Goal: Task Accomplishment & Management: Manage account settings

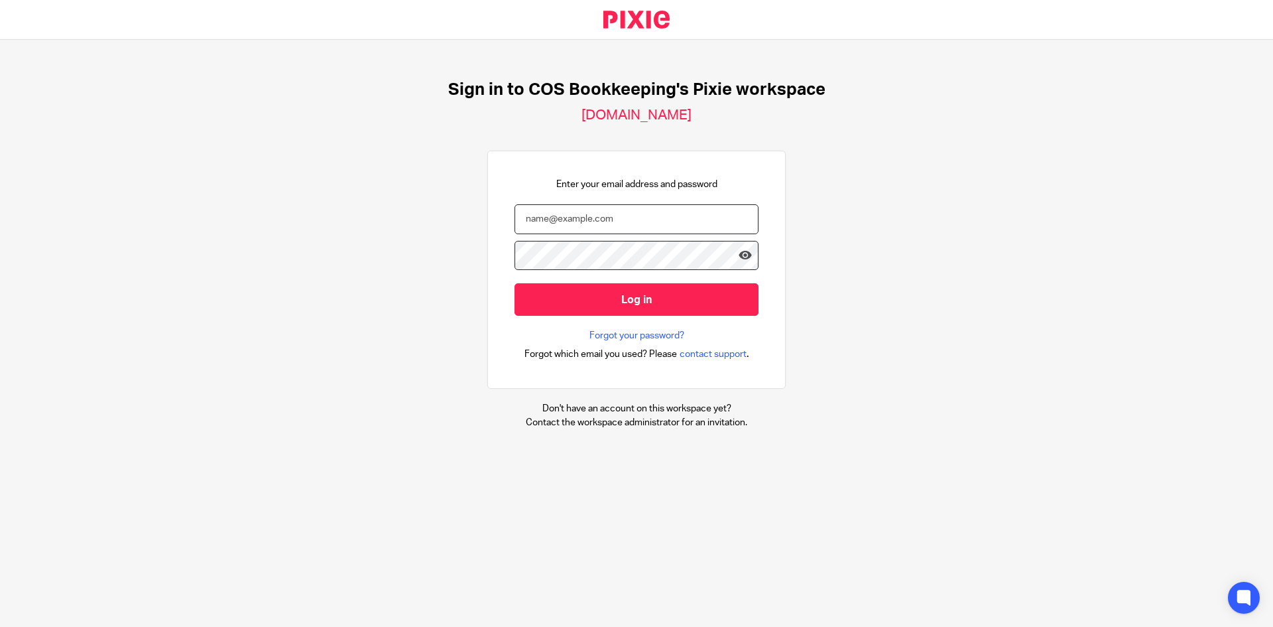
drag, startPoint x: 535, startPoint y: 210, endPoint x: 556, endPoint y: 198, distance: 24.3
click at [542, 206] on input "email" at bounding box center [636, 219] width 244 height 30
type input "[EMAIL_ADDRESS][PERSON_NAME][DOMAIN_NAME]"
click at [514, 283] on input "Log in" at bounding box center [636, 299] width 244 height 32
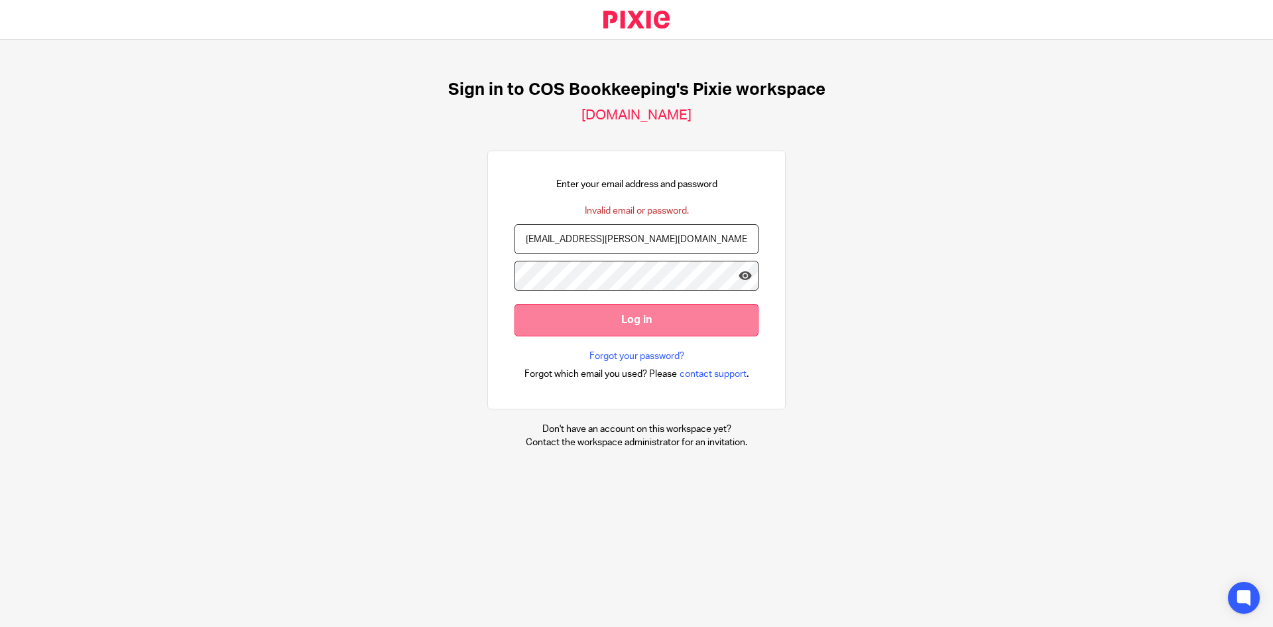
click at [514, 304] on input "Log in" at bounding box center [636, 320] width 244 height 32
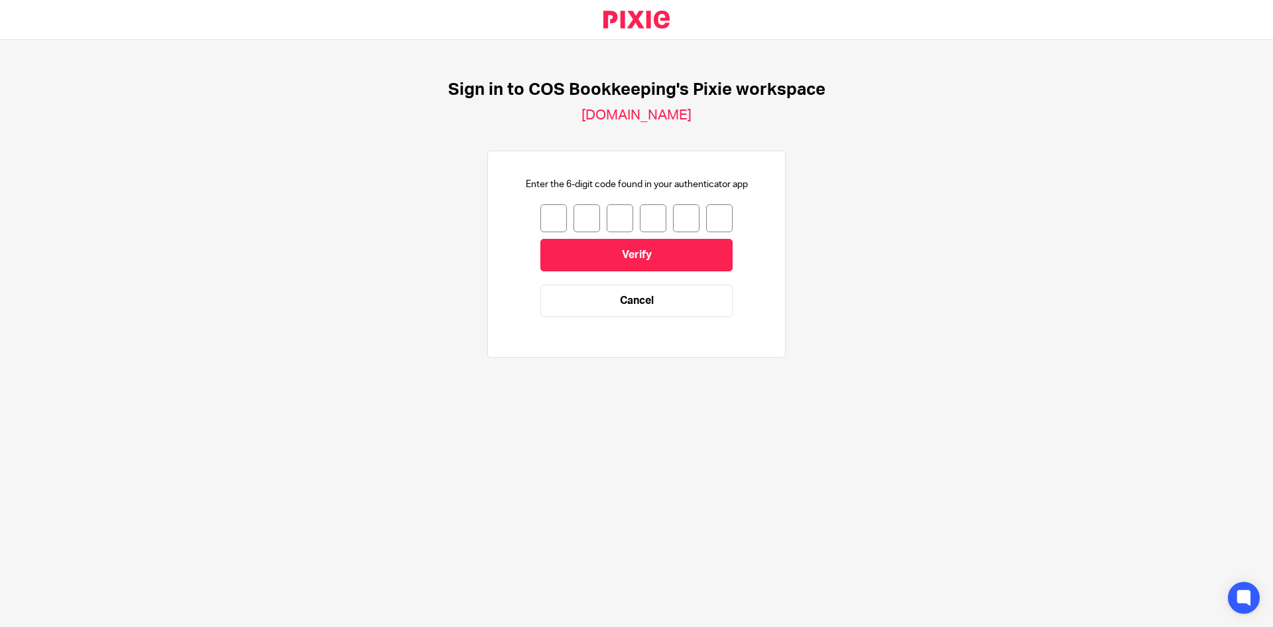
click at [550, 217] on input "number" at bounding box center [553, 218] width 27 height 28
type input "7"
type input "6"
type input "2"
type input "0"
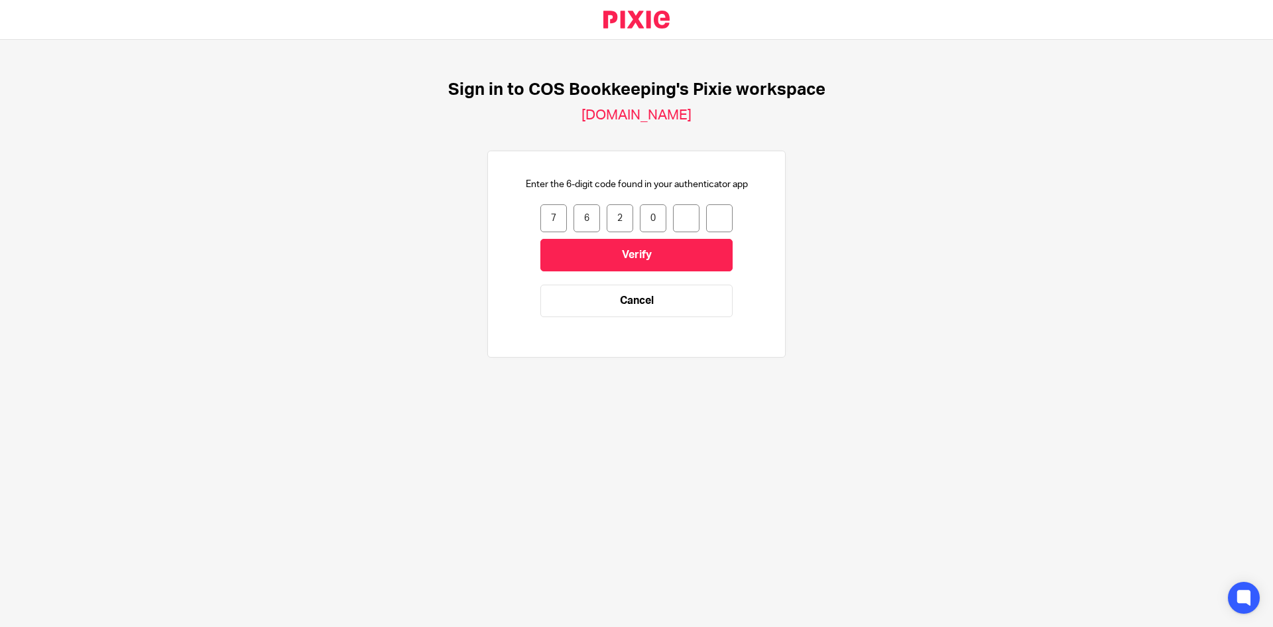
type input "7"
type input "5"
click at [574, 263] on input "Verify" at bounding box center [636, 255] width 192 height 32
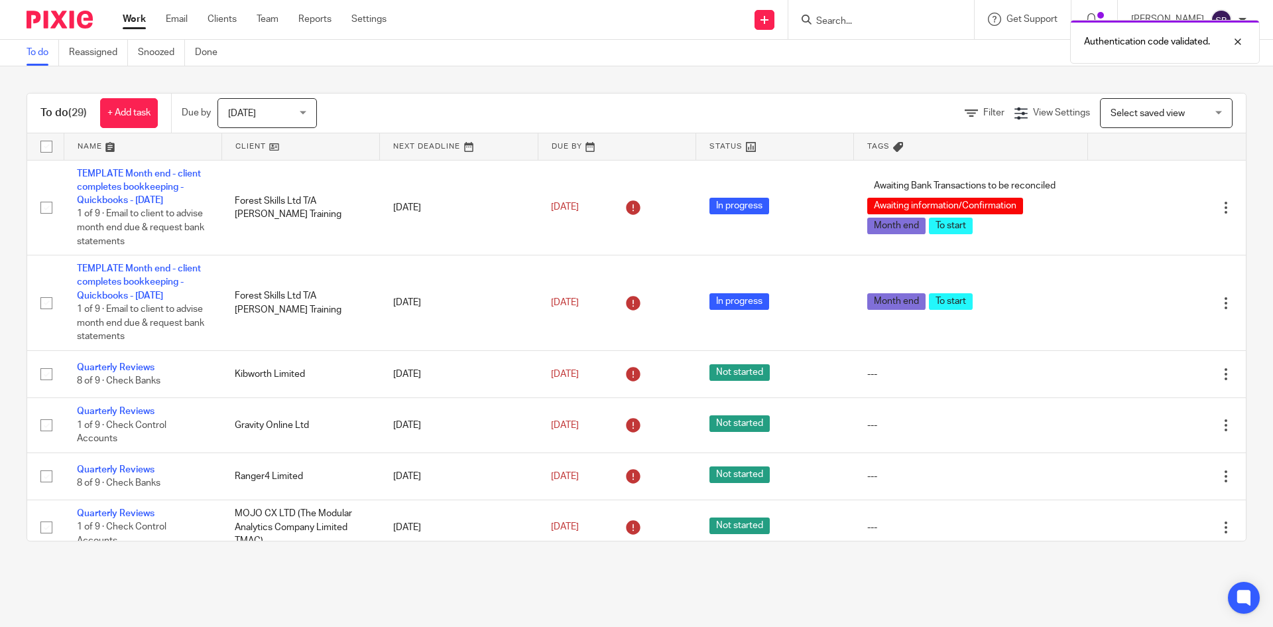
click at [874, 18] on div "Authentication code validated." at bounding box center [947, 38] width 623 height 50
click at [1241, 38] on div at bounding box center [1228, 42] width 36 height 16
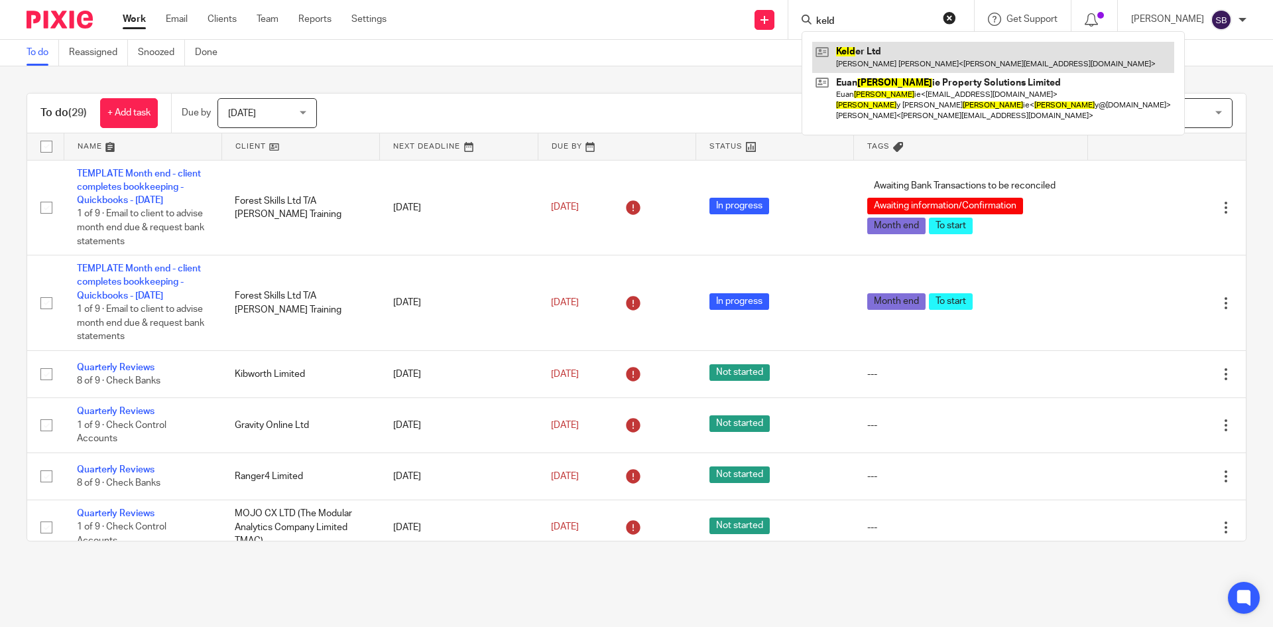
type input "keld"
click at [908, 44] on link at bounding box center [993, 57] width 362 height 30
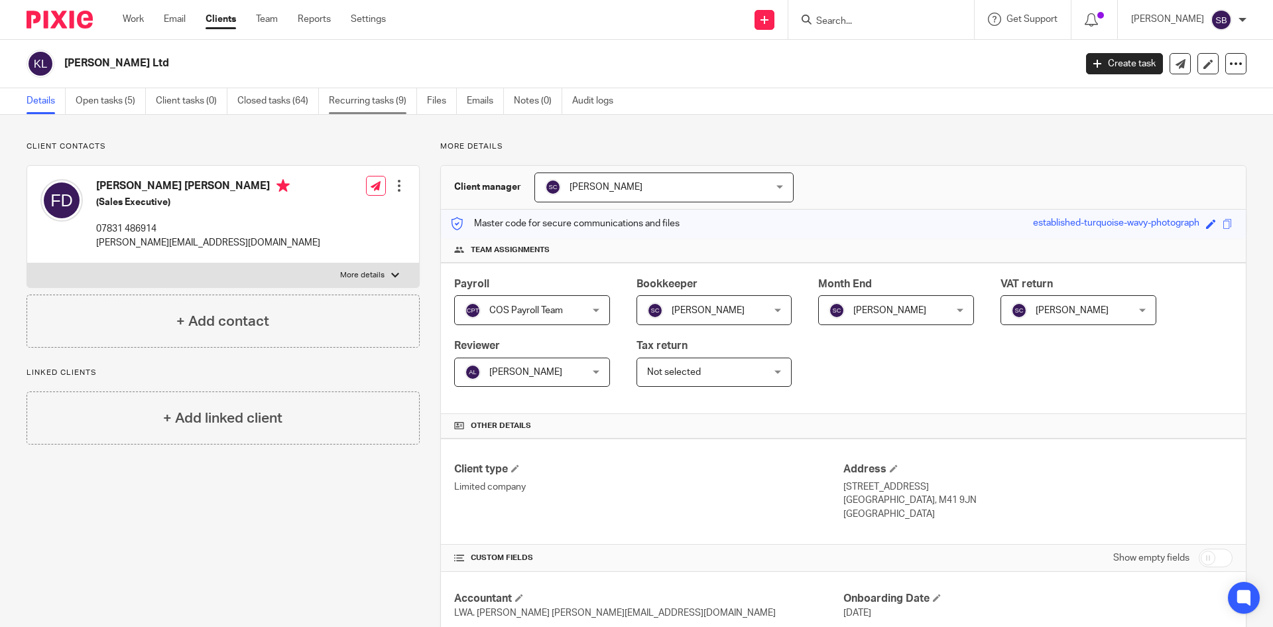
click at [373, 100] on link "Recurring tasks (9)" at bounding box center [373, 101] width 88 height 26
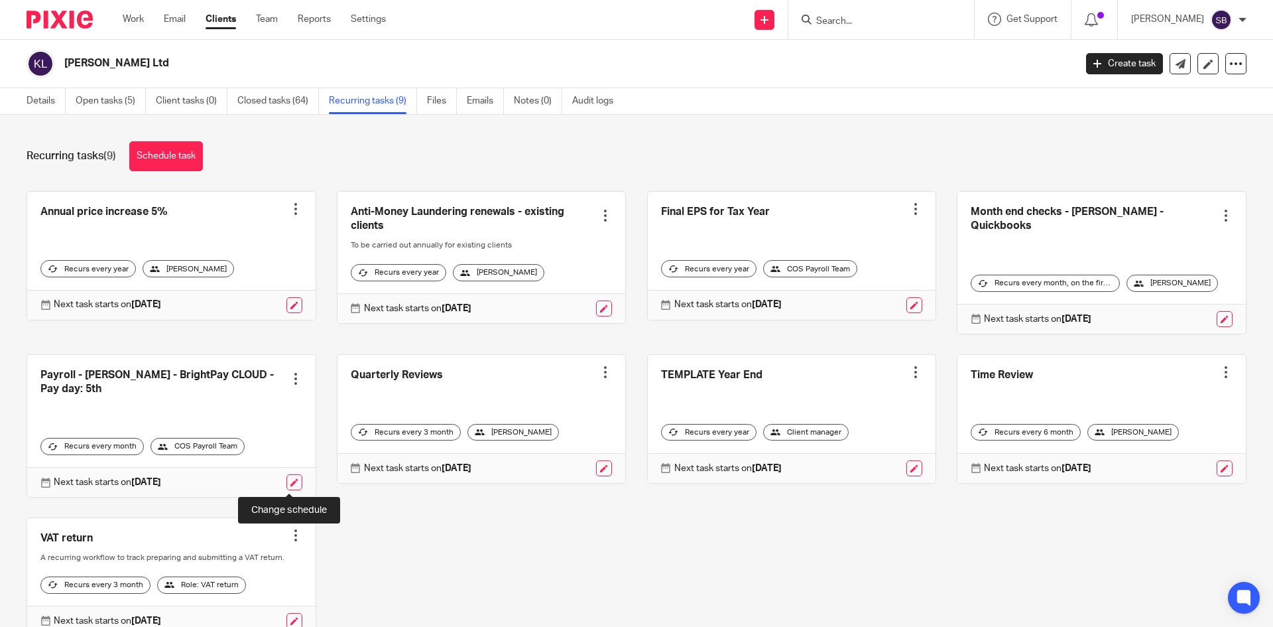
click at [290, 482] on link at bounding box center [294, 482] width 16 height 16
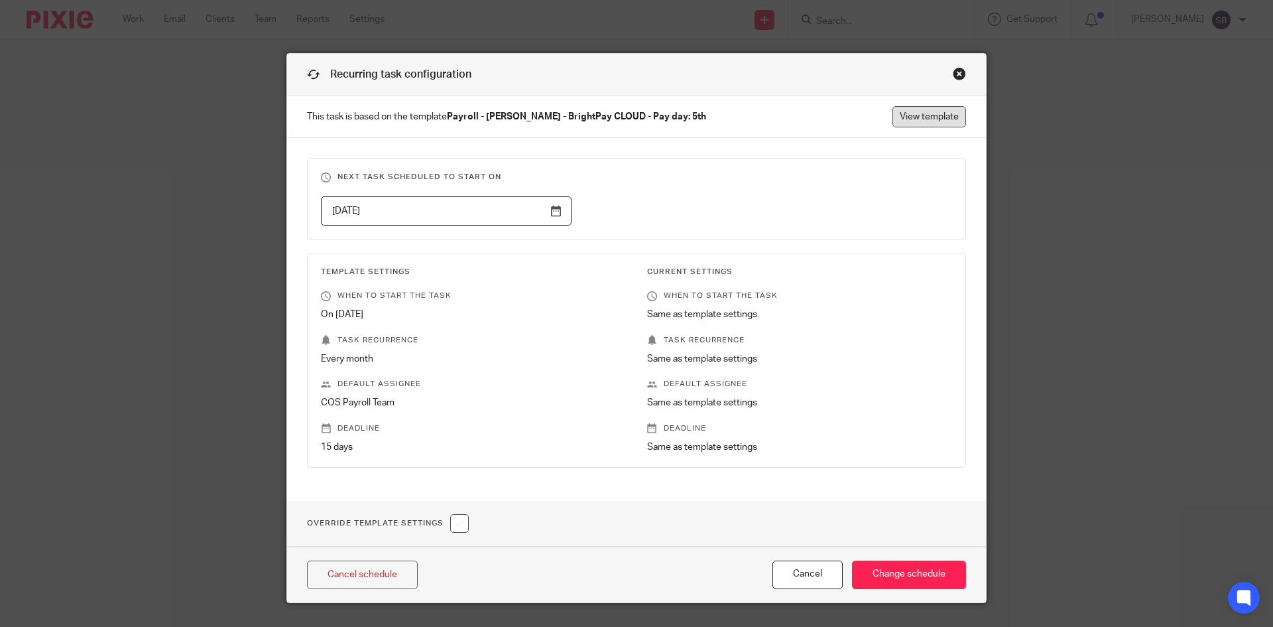
click at [920, 123] on link "View template" at bounding box center [929, 116] width 74 height 21
click at [953, 75] on div "Close this dialog window" at bounding box center [959, 73] width 13 height 13
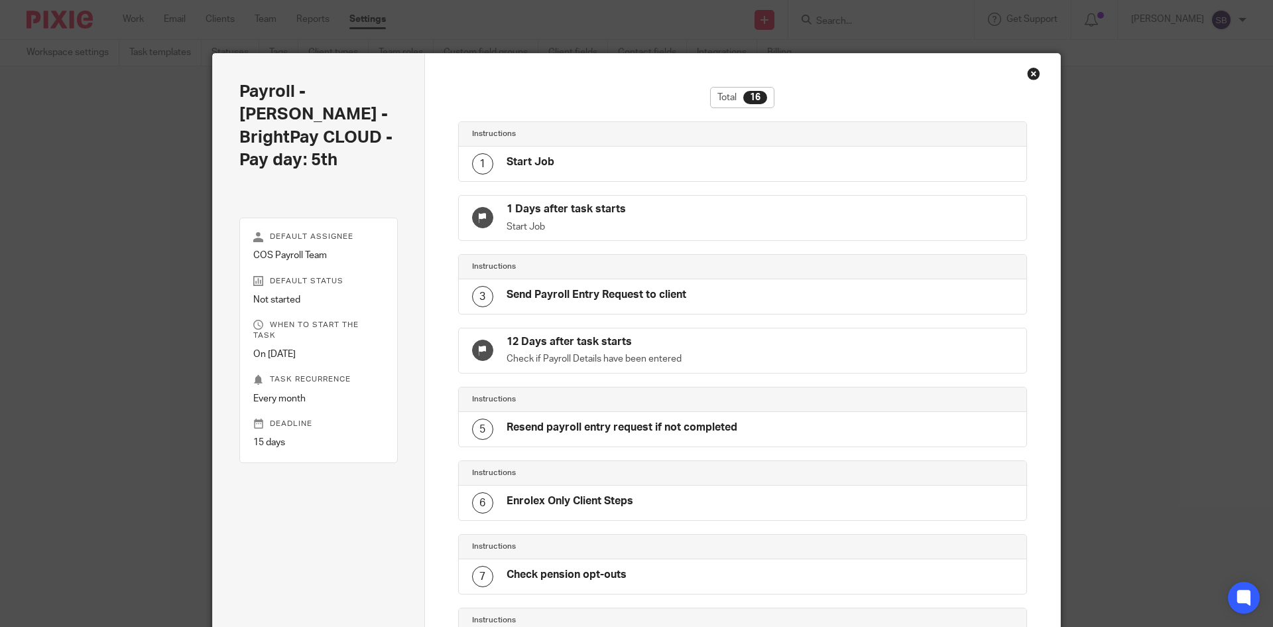
scroll to position [734, 0]
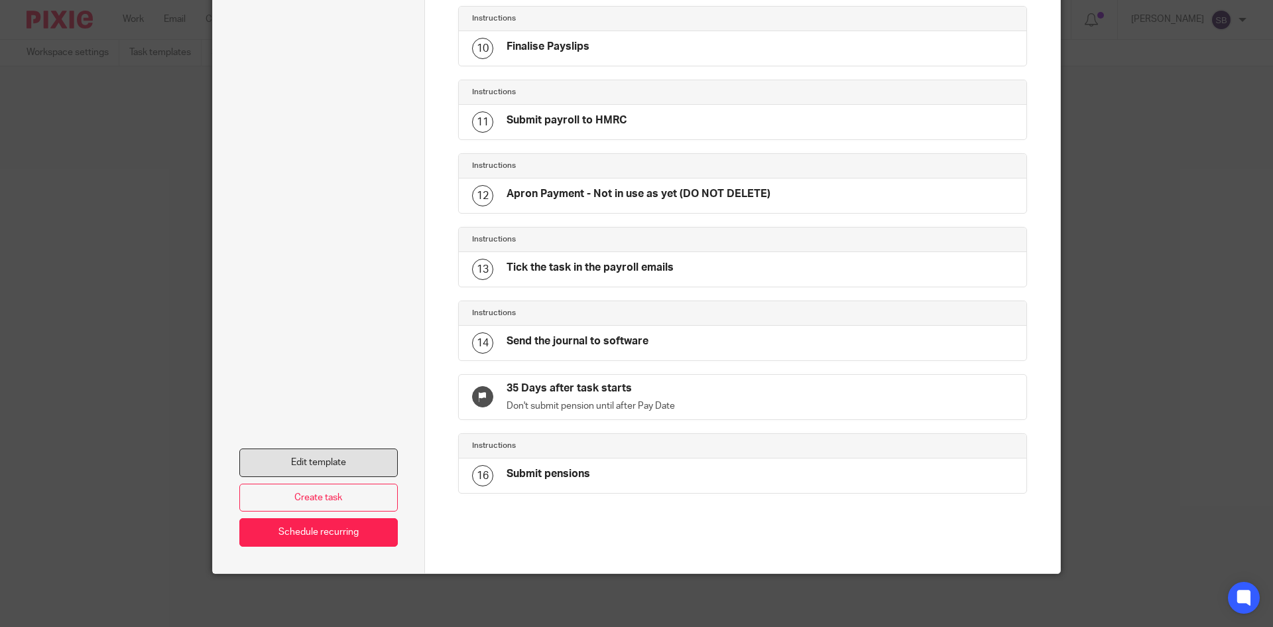
click at [326, 453] on link "Edit template" at bounding box center [318, 462] width 158 height 29
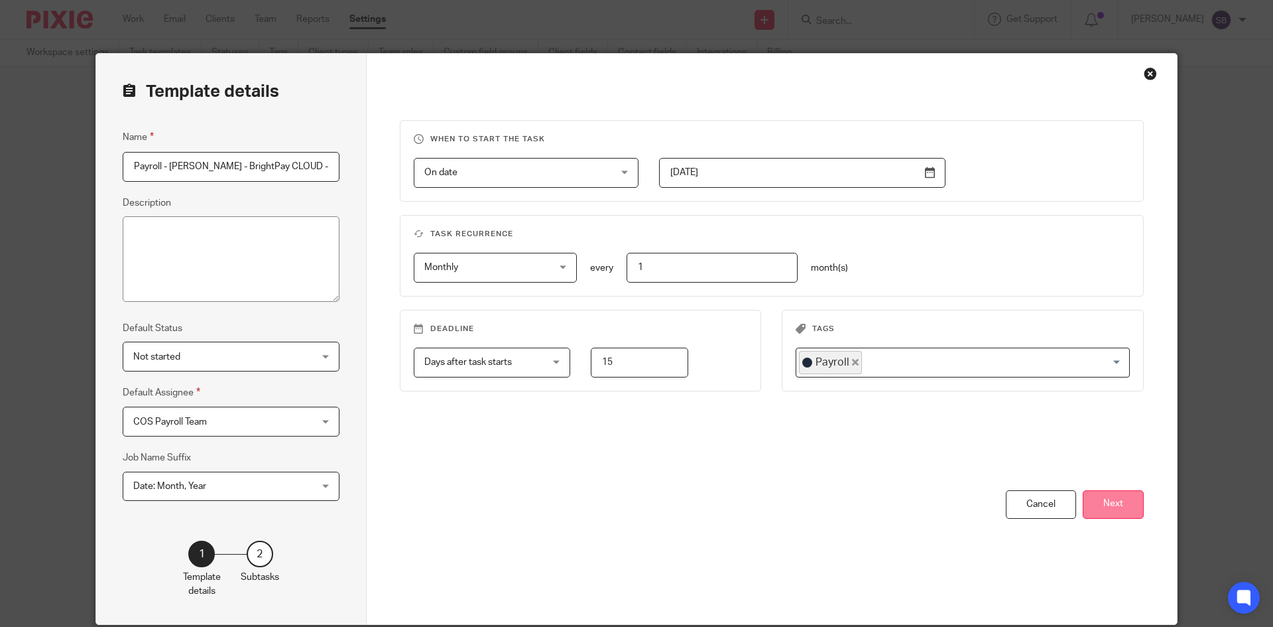
click at [1107, 509] on button "Next" at bounding box center [1113, 504] width 61 height 29
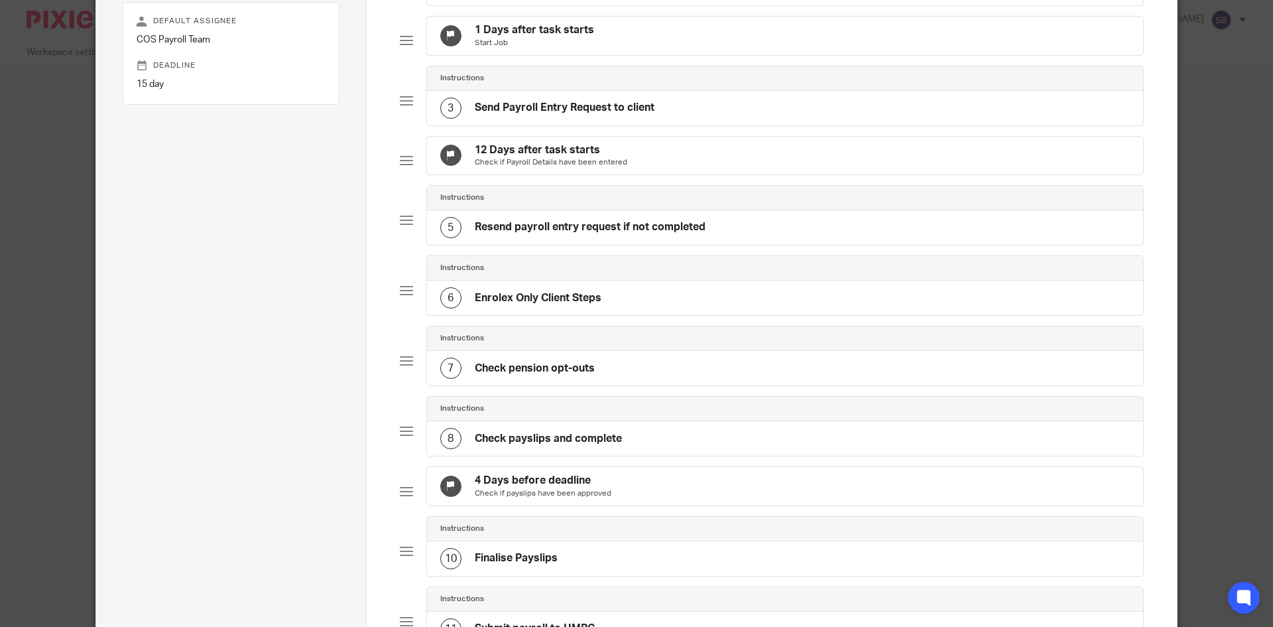
scroll to position [199, 0]
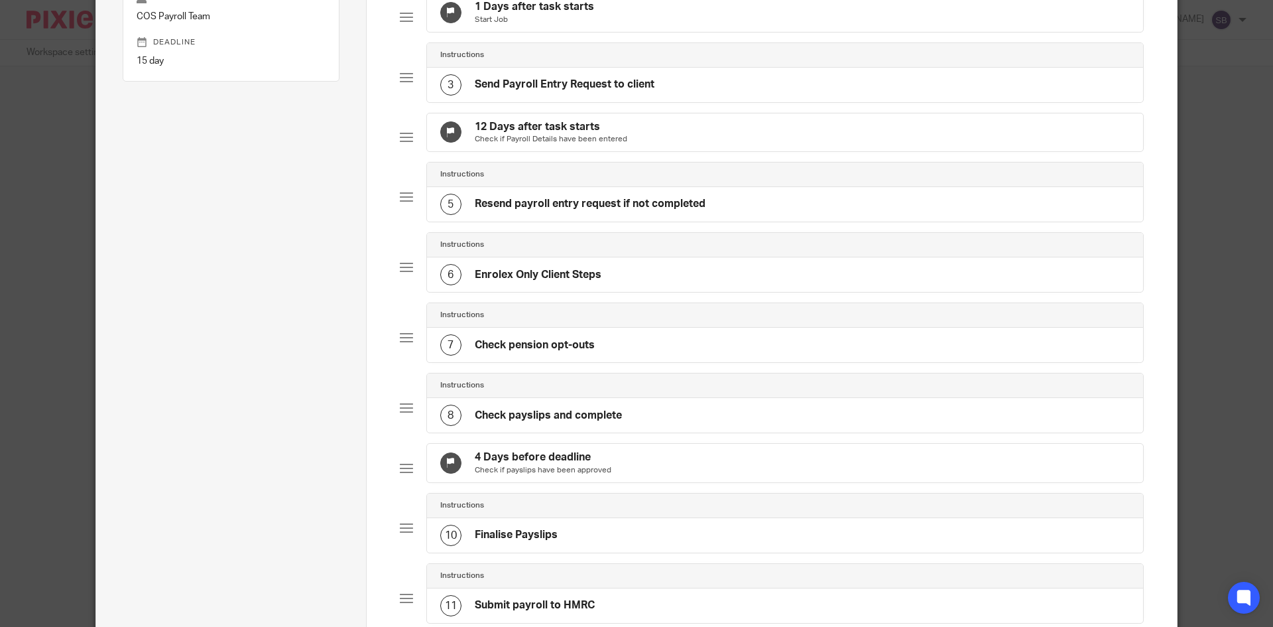
click at [535, 282] on h4 "Enrolex Only Client Steps" at bounding box center [538, 275] width 127 height 14
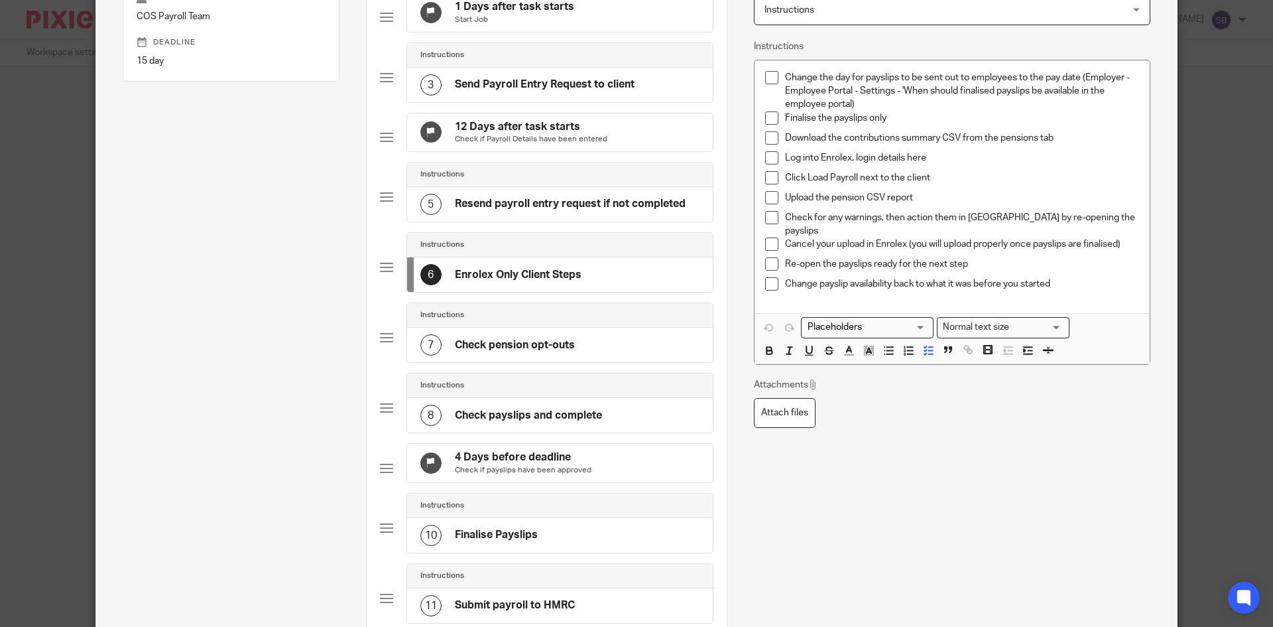
scroll to position [0, 0]
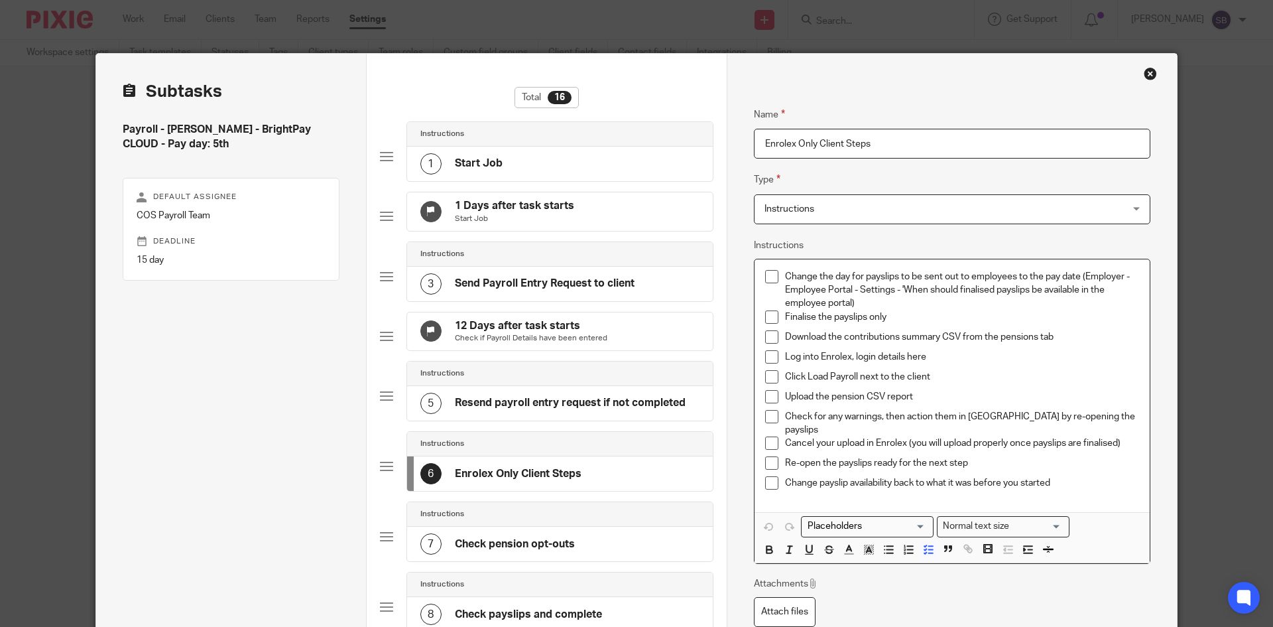
click at [1055, 335] on p "Download the contributions summary CSV from the pensions tab" at bounding box center [962, 336] width 354 height 13
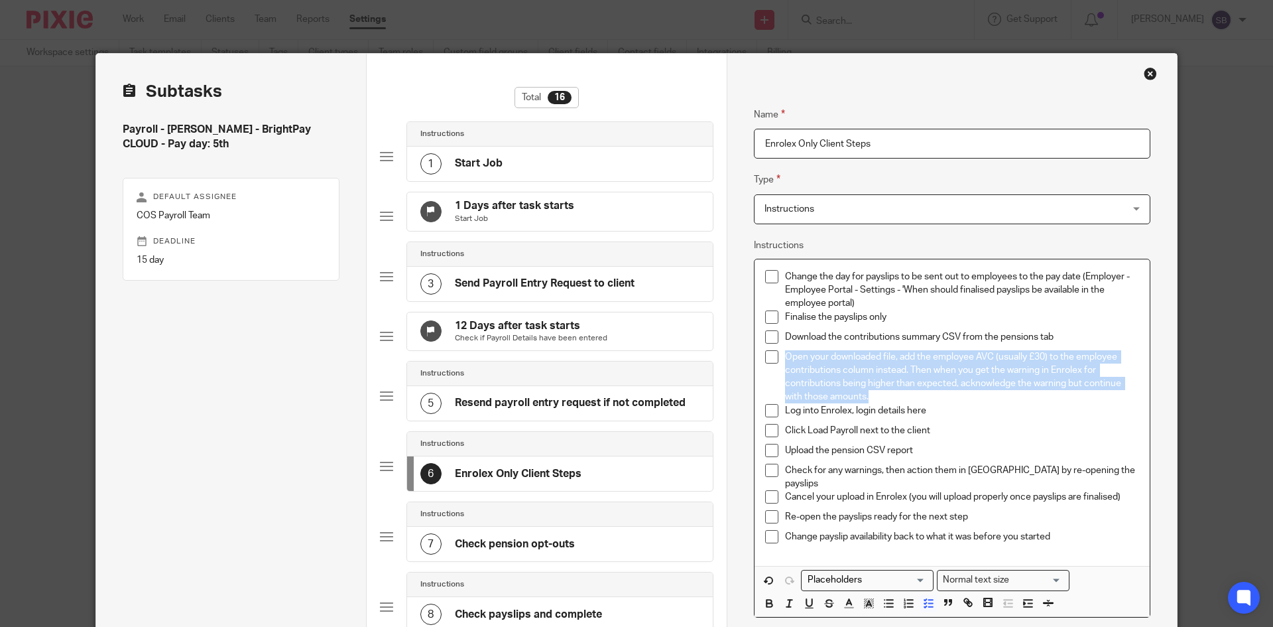
drag, startPoint x: 871, startPoint y: 396, endPoint x: 780, endPoint y: 357, distance: 98.6
click at [785, 357] on p "Open your downloaded file, add the employee AVC (usually £30) to the employee c…" at bounding box center [962, 377] width 354 height 54
copy p "Open your downloaded file, add the employee AVC (usually £30) to the employee c…"
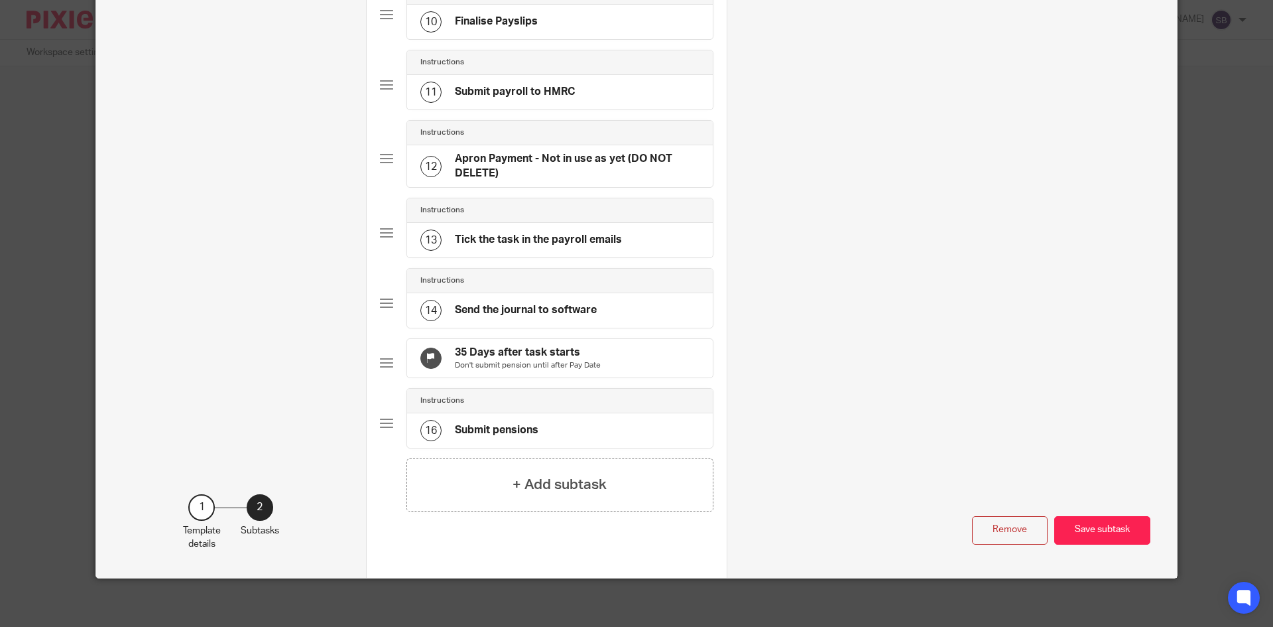
scroll to position [759, 0]
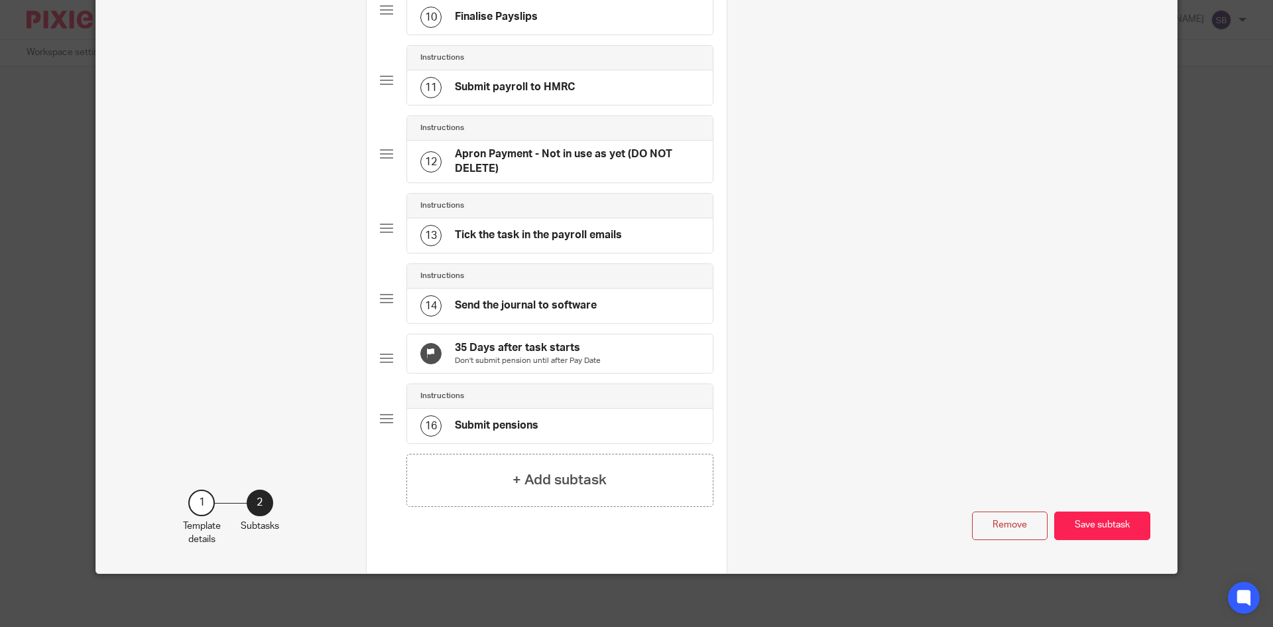
click at [1087, 522] on button "Save subtask" at bounding box center [1102, 525] width 96 height 29
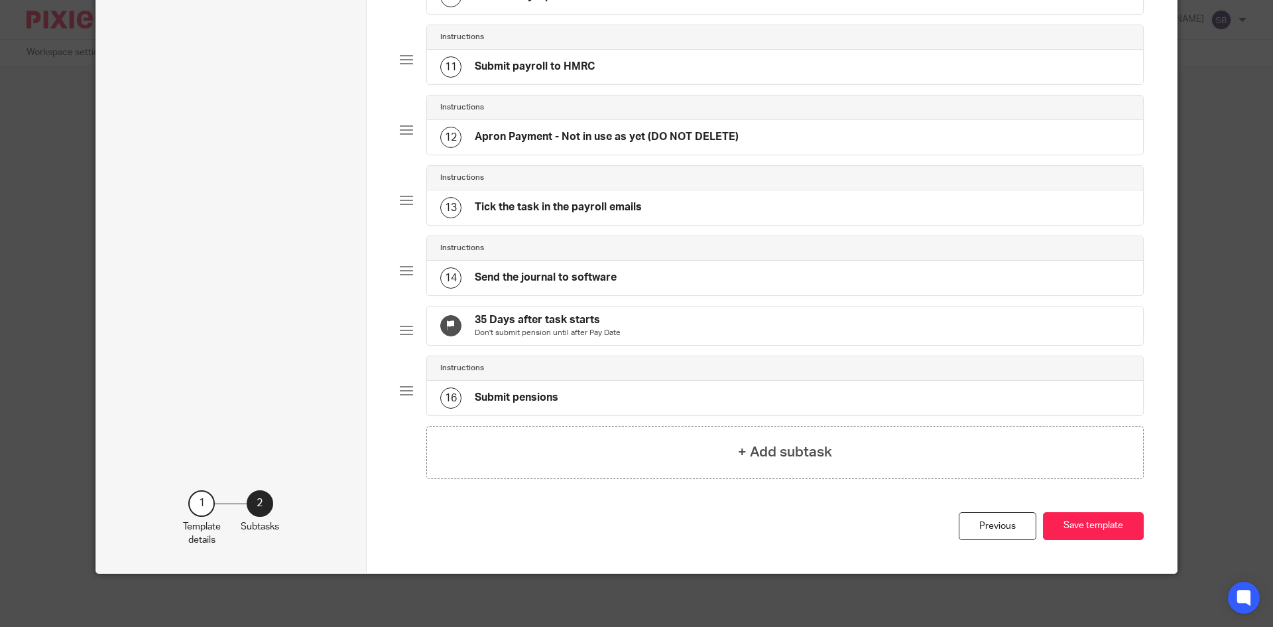
click at [579, 415] on div "16 Submit pensions" at bounding box center [785, 398] width 717 height 34
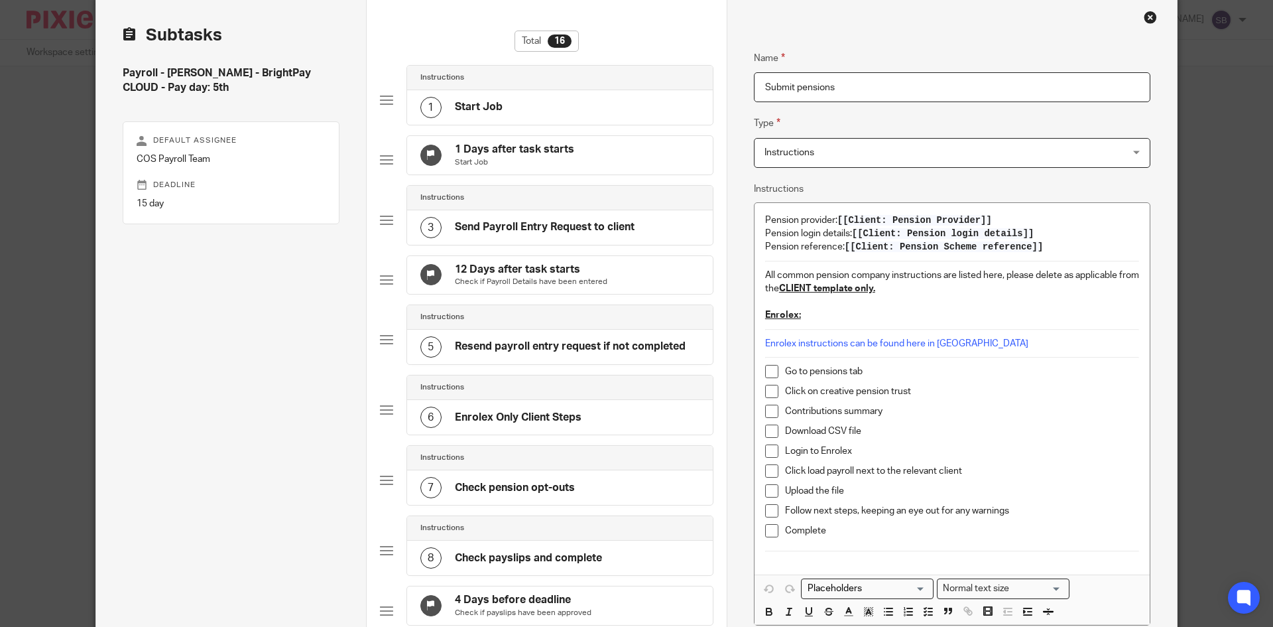
scroll to position [133, 0]
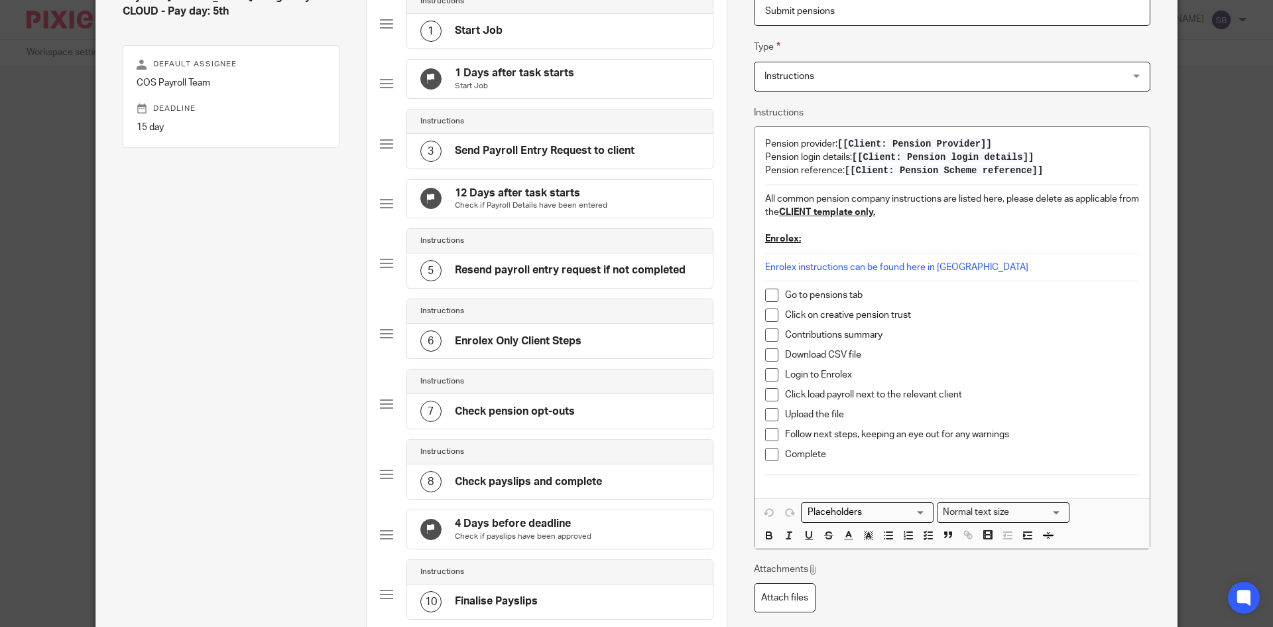
click at [859, 356] on p "Download CSV file" at bounding box center [962, 354] width 354 height 13
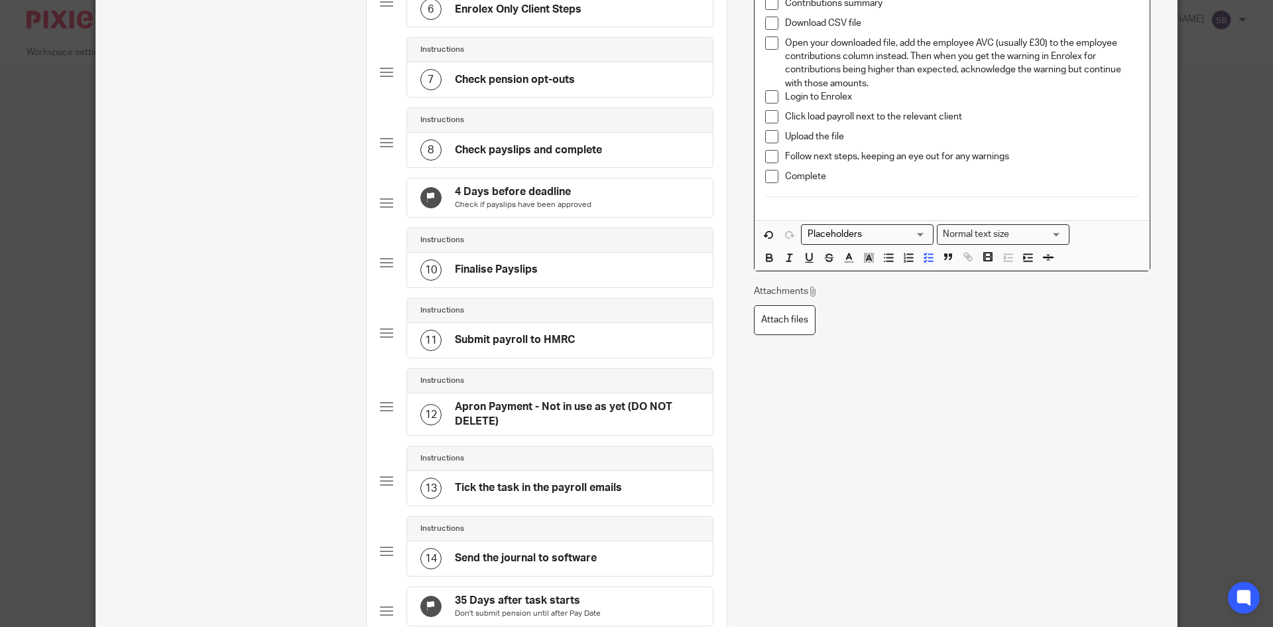
scroll to position [729, 0]
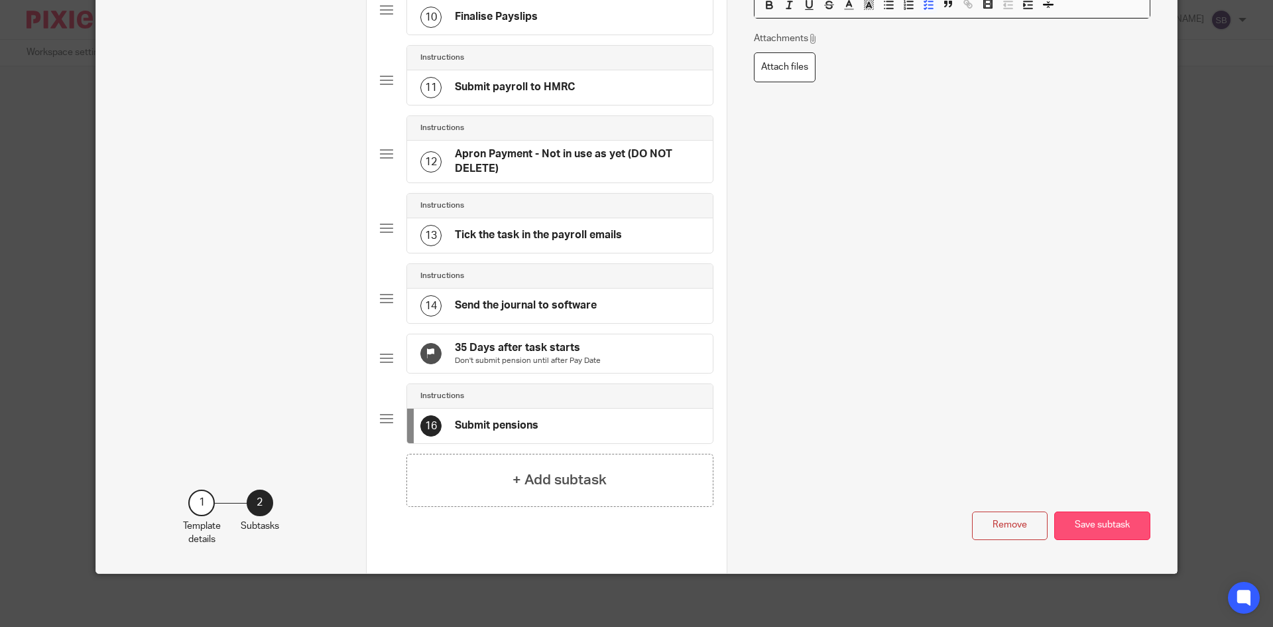
click at [1112, 540] on button "Save subtask" at bounding box center [1102, 525] width 96 height 29
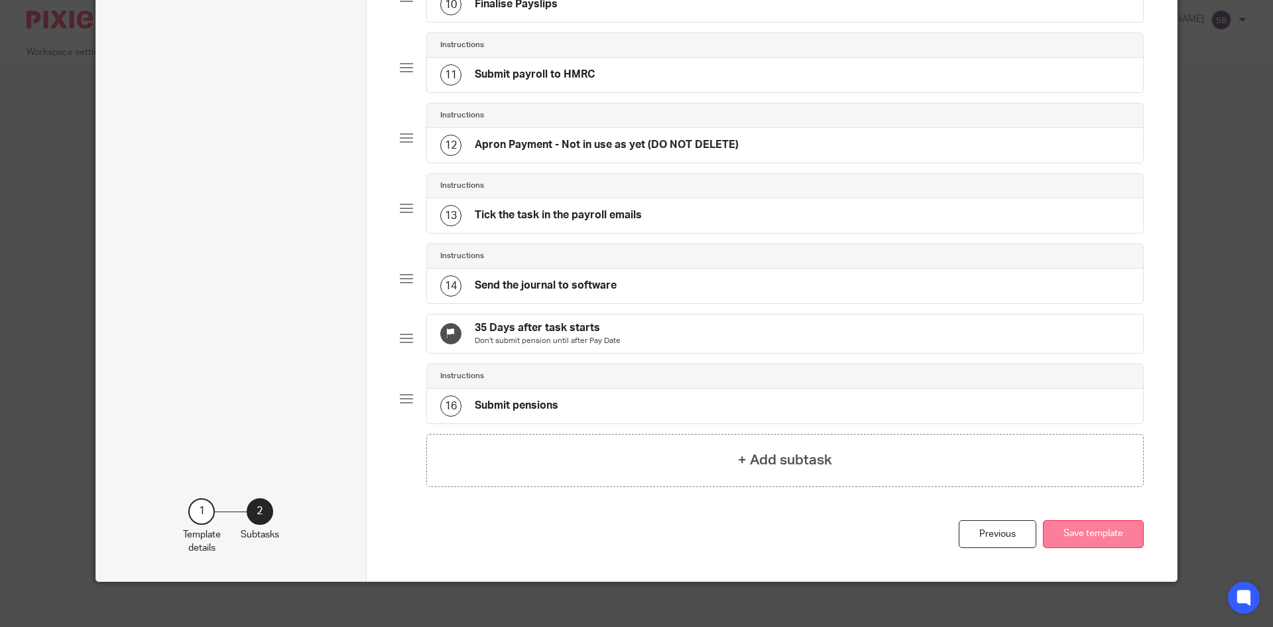
click at [1097, 548] on button "Save template" at bounding box center [1093, 534] width 101 height 29
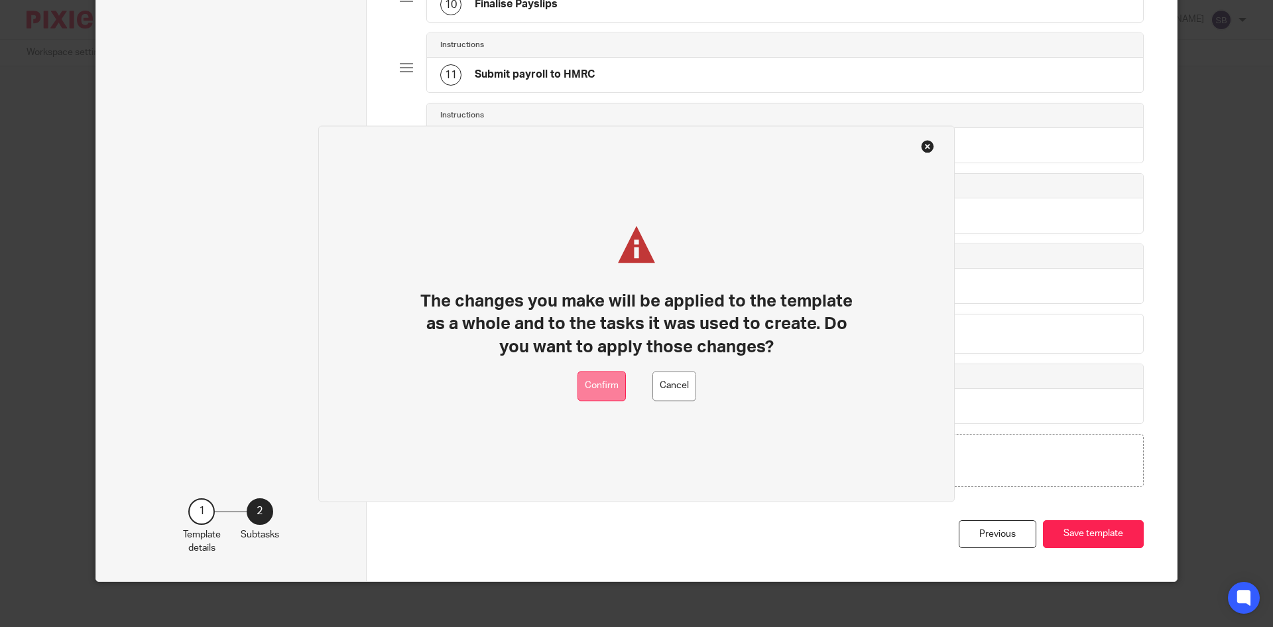
click at [625, 381] on button "Confirm" at bounding box center [601, 386] width 48 height 30
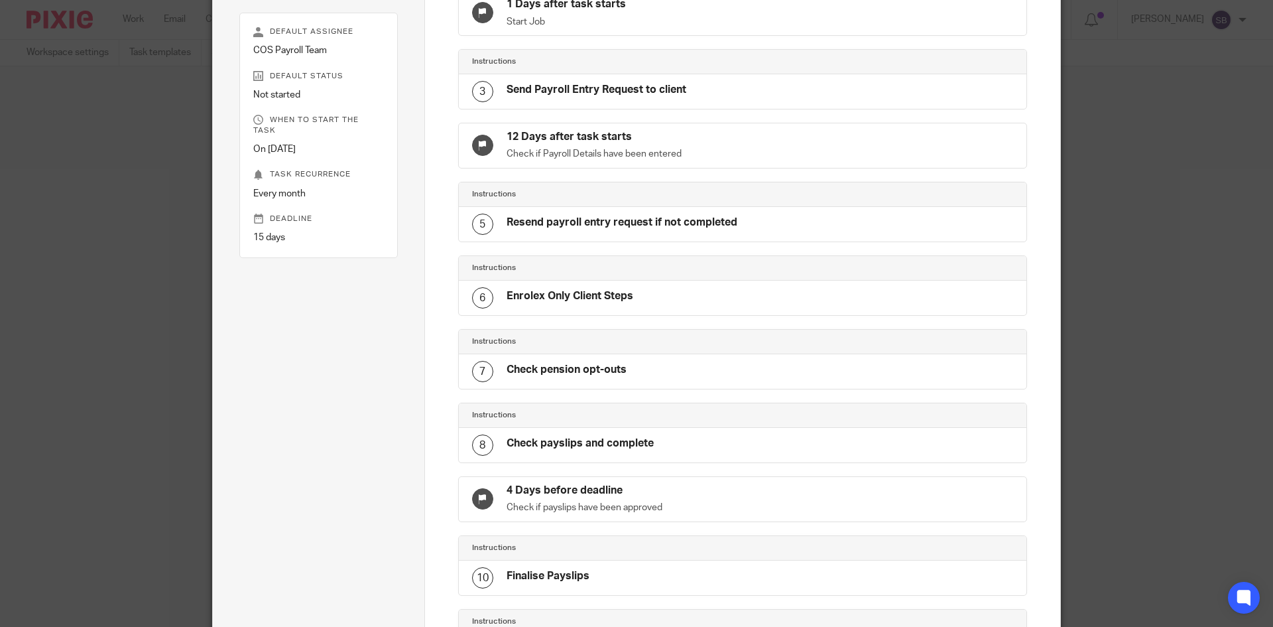
scroll to position [5, 0]
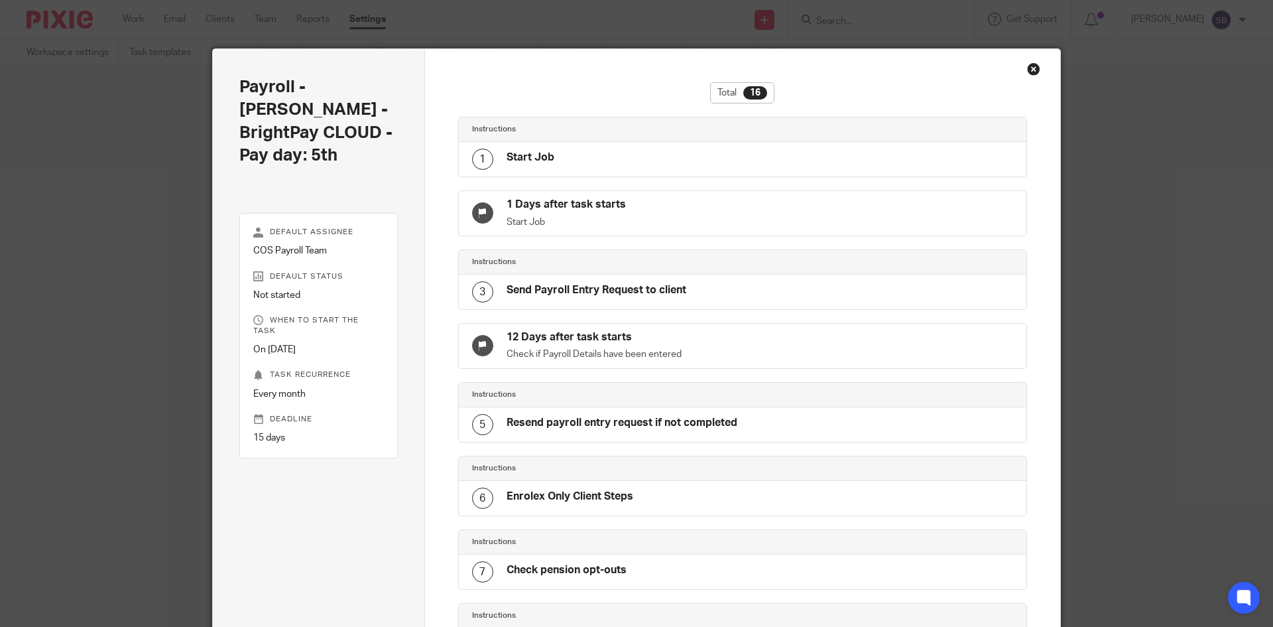
click at [1027, 68] on div "Close this dialog window" at bounding box center [1033, 68] width 13 height 13
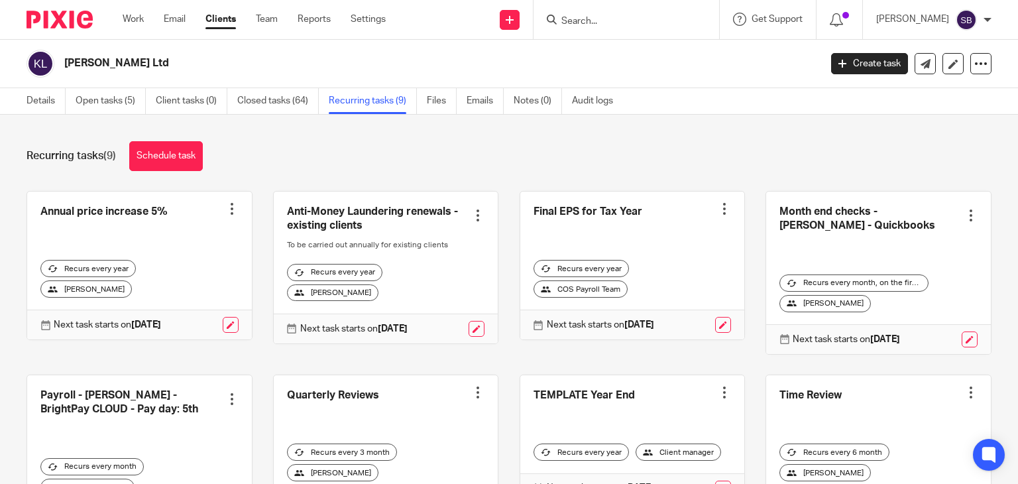
click at [607, 17] on input "Search" at bounding box center [619, 22] width 119 height 12
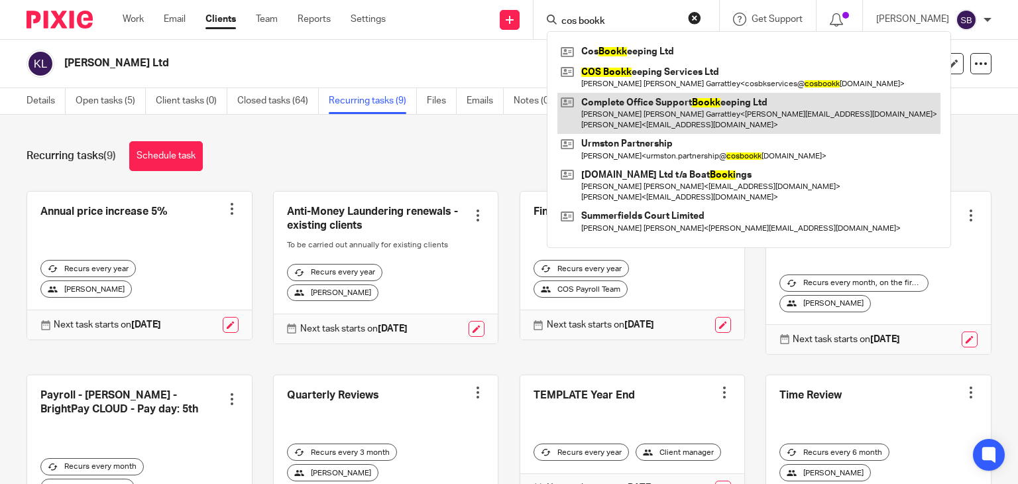
type input "cos bookk"
click at [687, 119] on link at bounding box center [749, 113] width 383 height 41
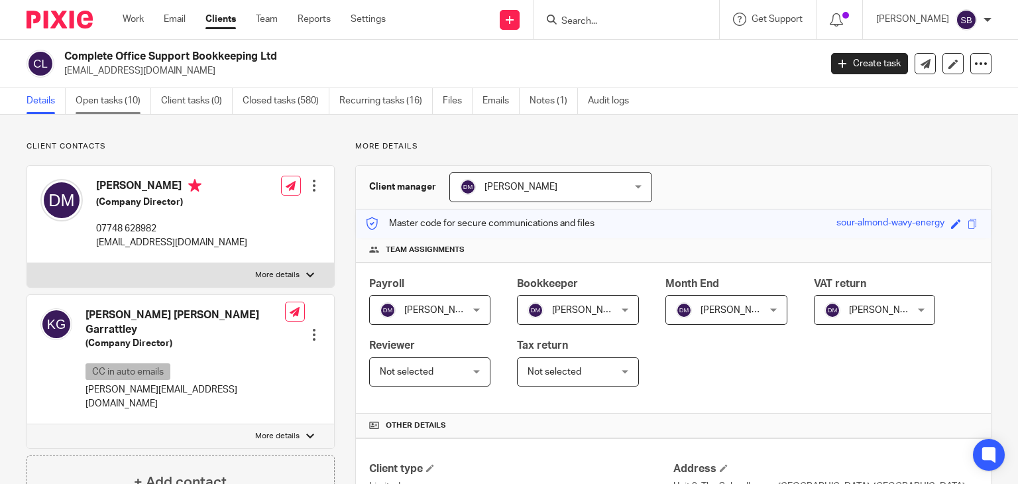
click at [128, 99] on link "Open tasks (10)" at bounding box center [114, 101] width 76 height 26
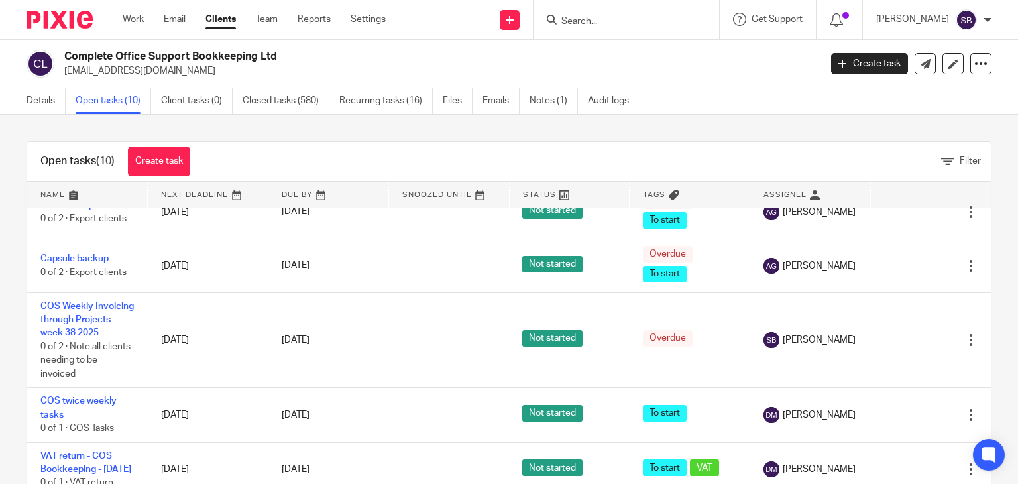
scroll to position [39, 0]
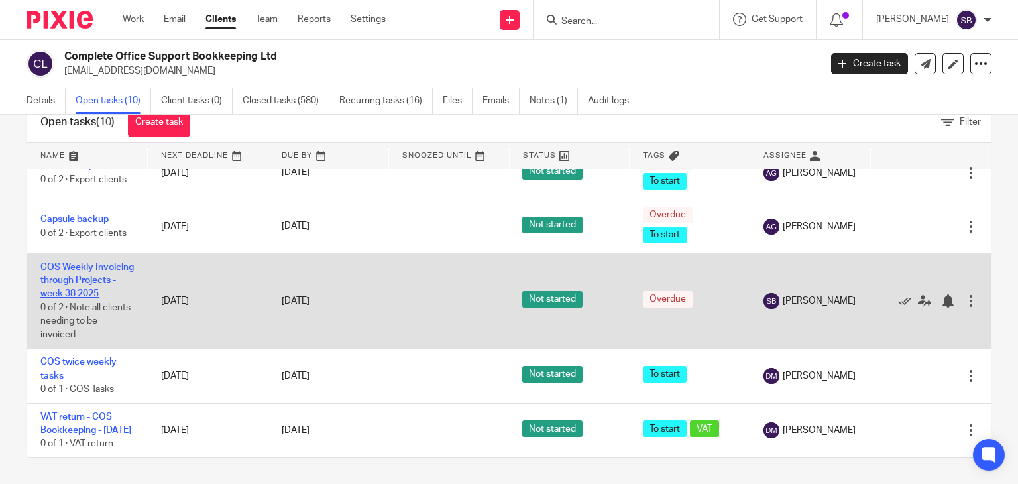
click at [106, 265] on link "COS Weekly Invoicing through Projects - week 38 2025" at bounding box center [86, 281] width 93 height 36
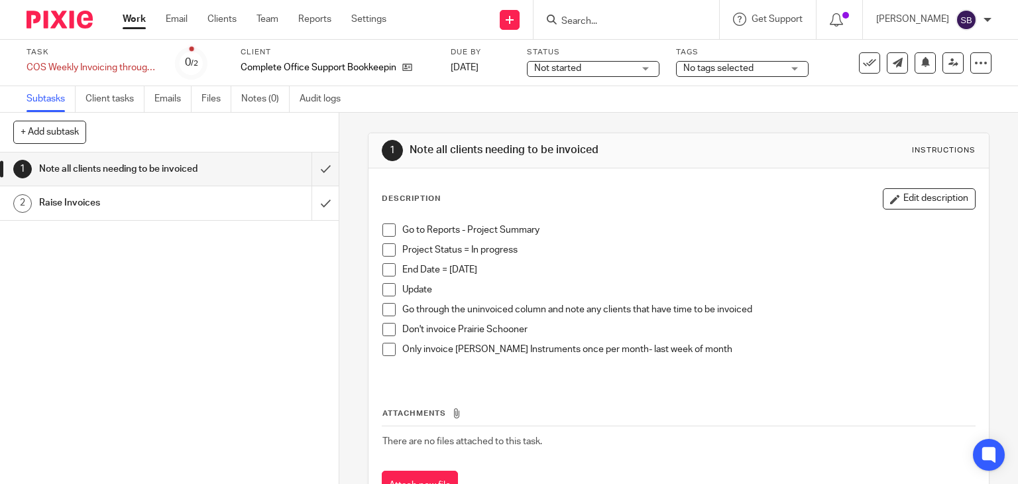
drag, startPoint x: 382, startPoint y: 233, endPoint x: 385, endPoint y: 240, distance: 7.8
click at [383, 233] on span at bounding box center [389, 229] width 13 height 13
click at [387, 246] on span at bounding box center [389, 249] width 13 height 13
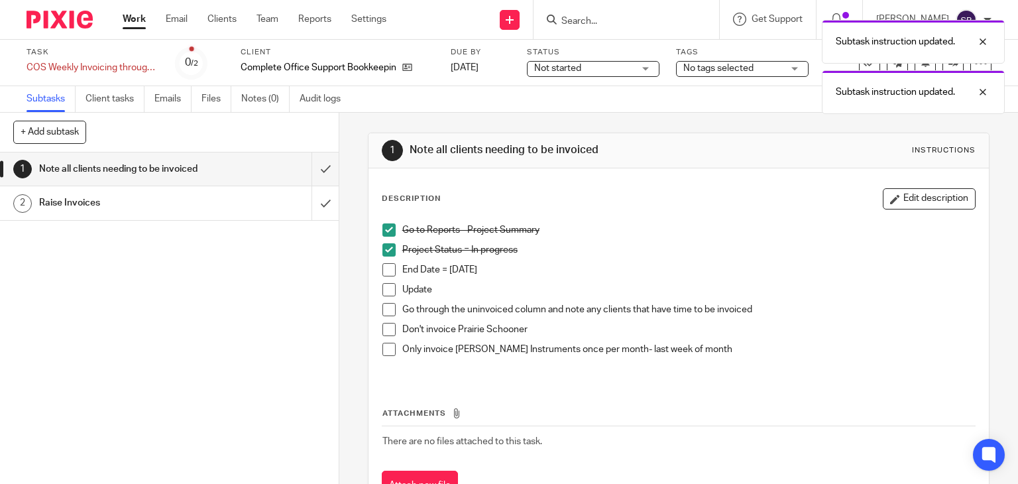
click at [385, 266] on span at bounding box center [389, 269] width 13 height 13
click at [385, 287] on span at bounding box center [389, 289] width 13 height 13
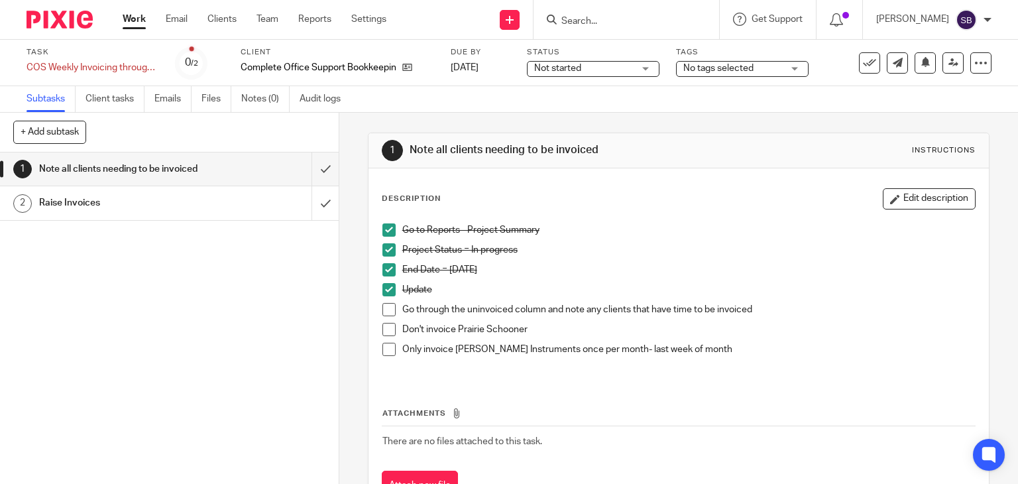
click at [384, 313] on span at bounding box center [389, 309] width 13 height 13
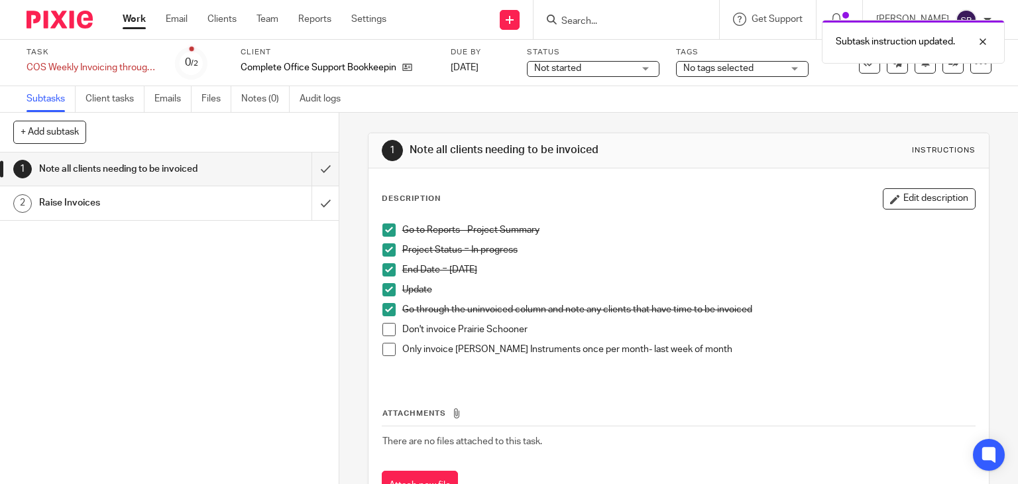
click at [387, 330] on span at bounding box center [389, 329] width 13 height 13
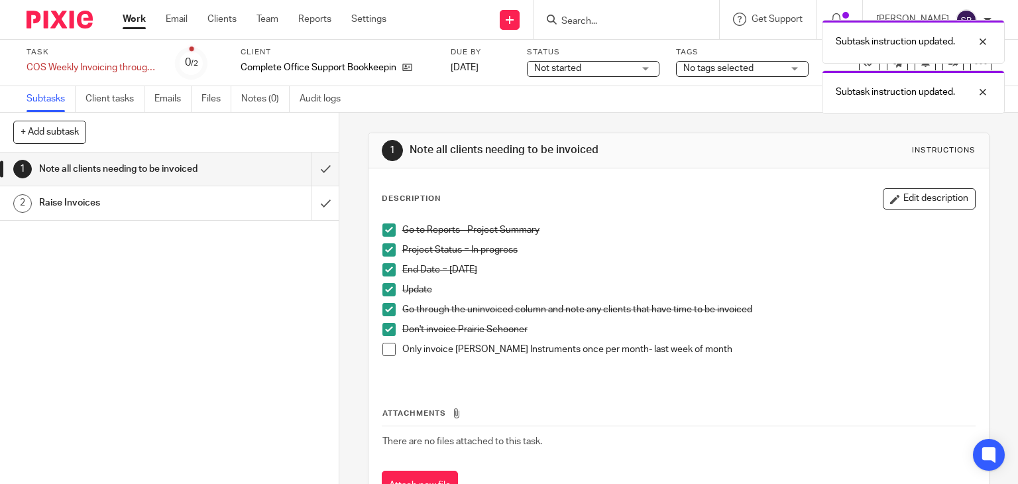
drag, startPoint x: 379, startPoint y: 351, endPoint x: 362, endPoint y: 282, distance: 70.4
click at [383, 351] on span at bounding box center [389, 349] width 13 height 13
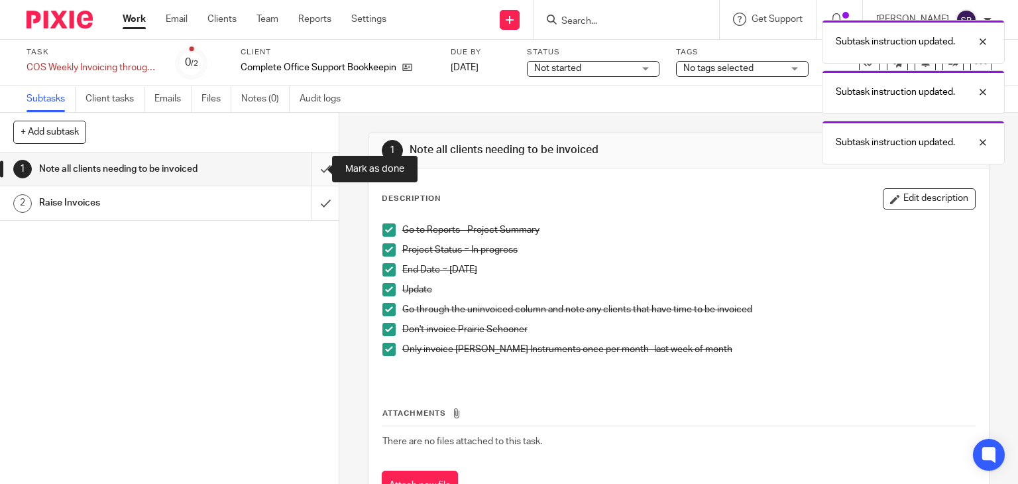
click at [313, 165] on input "submit" at bounding box center [169, 168] width 339 height 33
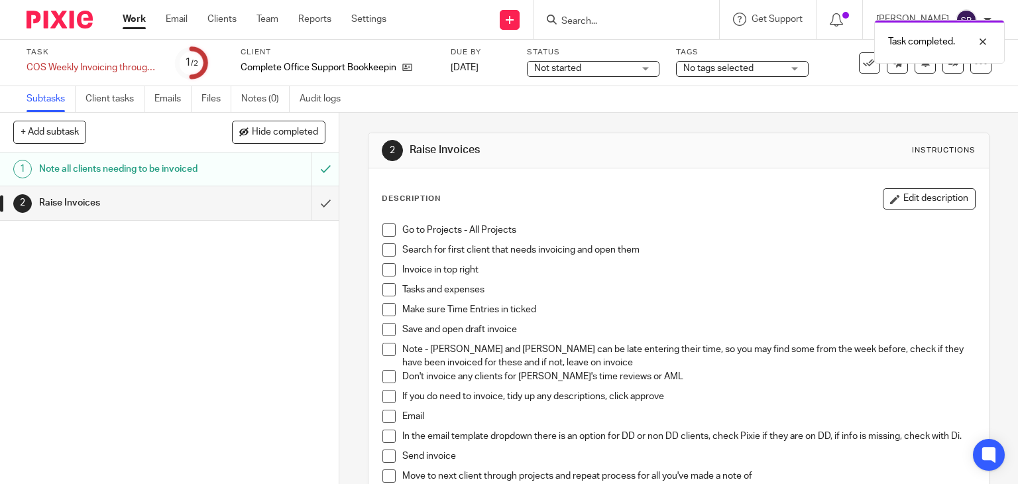
scroll to position [66, 0]
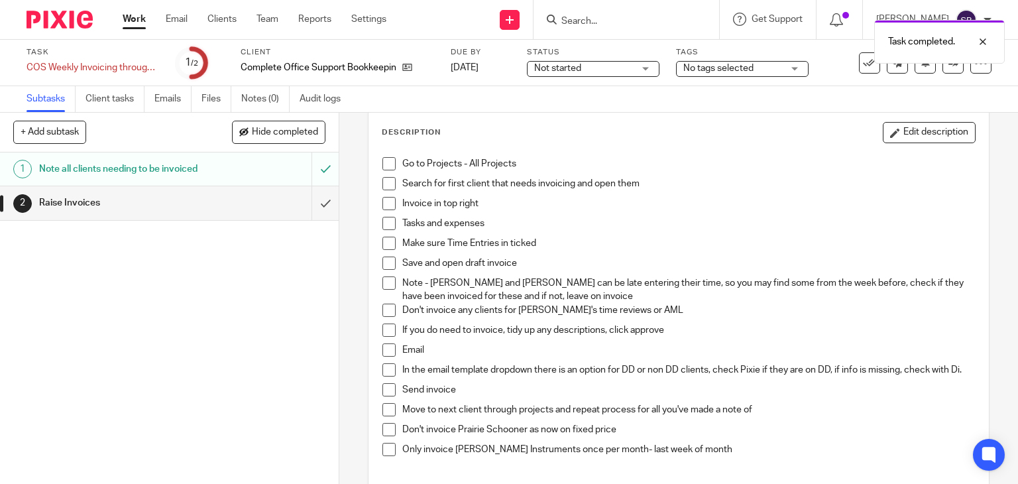
click at [383, 164] on span at bounding box center [389, 163] width 13 height 13
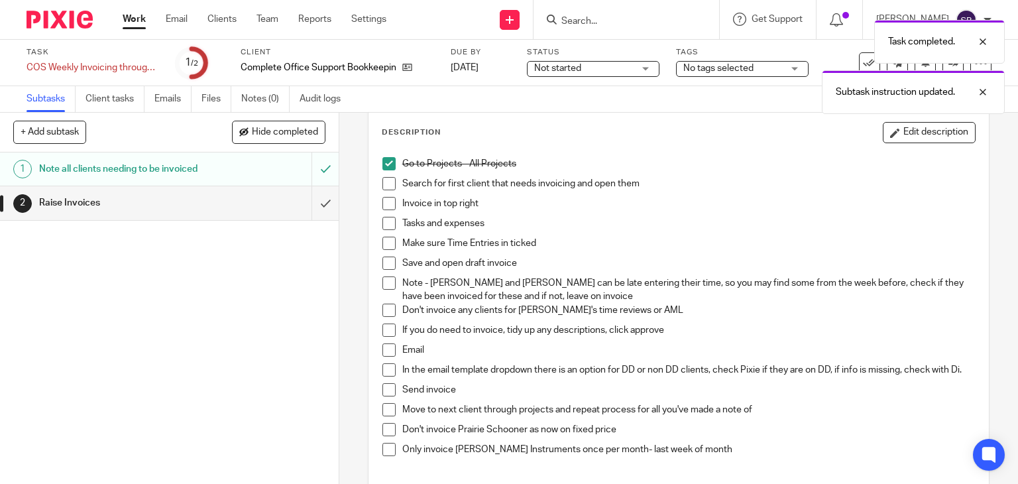
click at [384, 184] on span at bounding box center [389, 183] width 13 height 13
click at [383, 214] on li "Invoice in top right" at bounding box center [679, 207] width 593 height 20
click at [383, 210] on span at bounding box center [389, 203] width 13 height 13
click at [383, 225] on span at bounding box center [389, 223] width 13 height 13
click at [387, 244] on span at bounding box center [389, 243] width 13 height 13
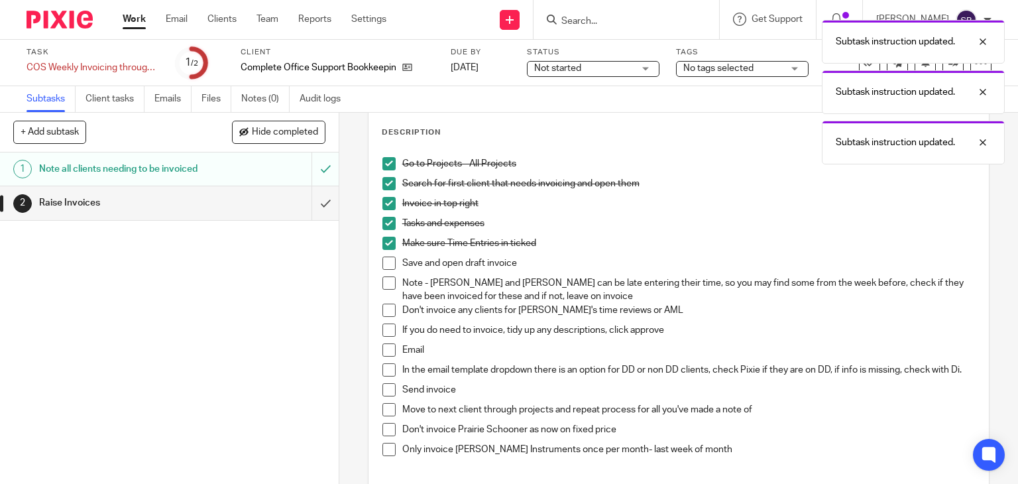
click at [383, 261] on span at bounding box center [389, 263] width 13 height 13
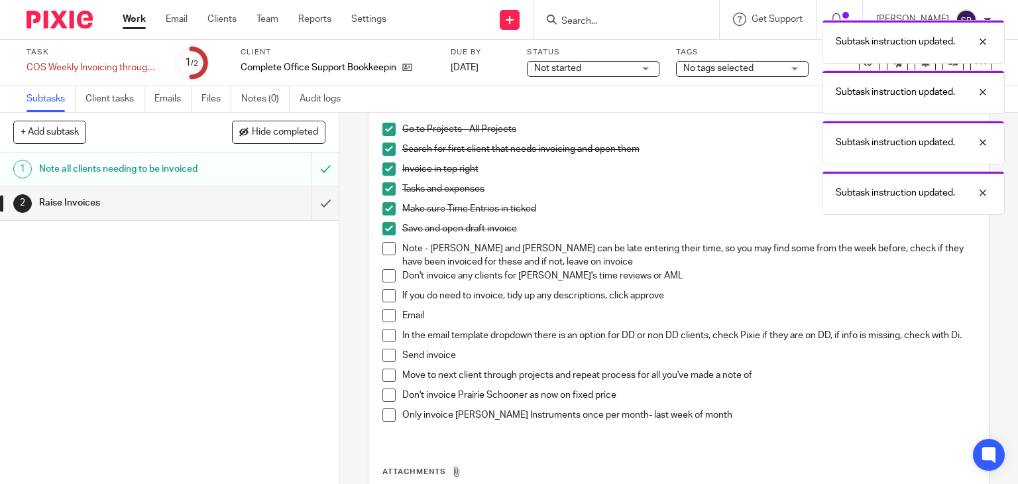
scroll to position [133, 0]
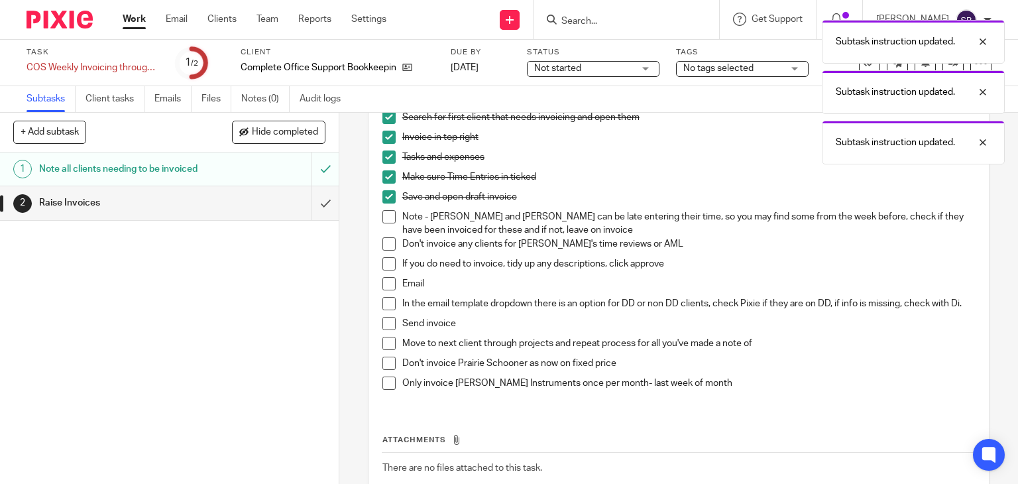
click at [385, 215] on span at bounding box center [389, 216] width 13 height 13
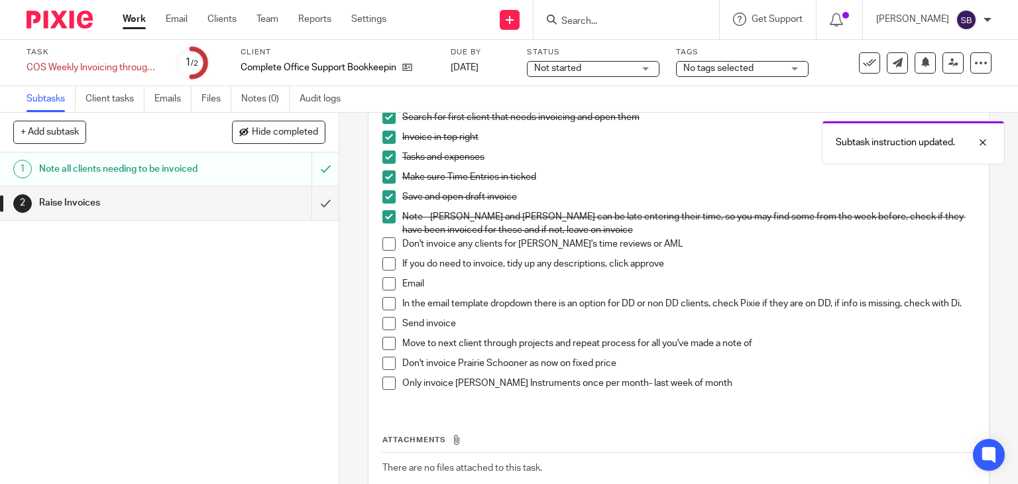
click at [383, 242] on span at bounding box center [389, 243] width 13 height 13
click at [383, 263] on span at bounding box center [389, 263] width 13 height 13
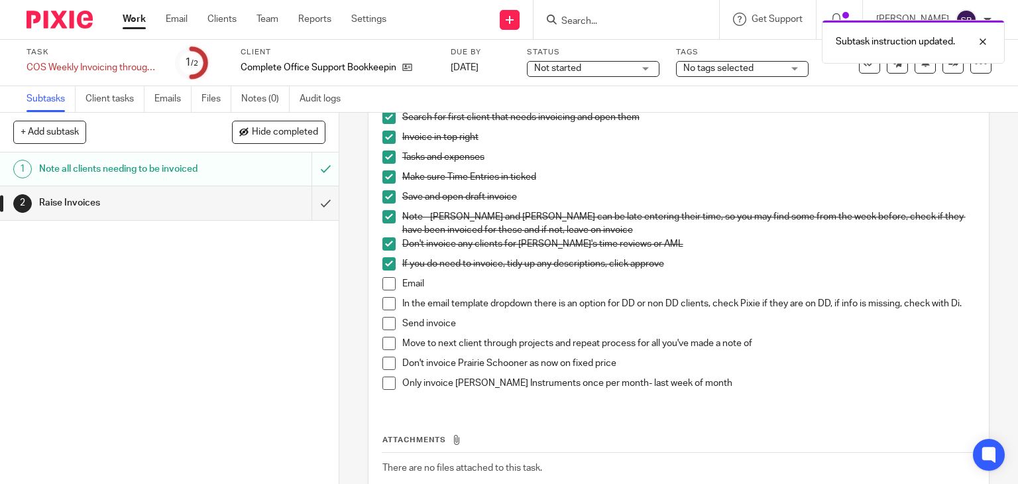
click at [383, 284] on span at bounding box center [389, 283] width 13 height 13
click at [383, 299] on span at bounding box center [389, 303] width 13 height 13
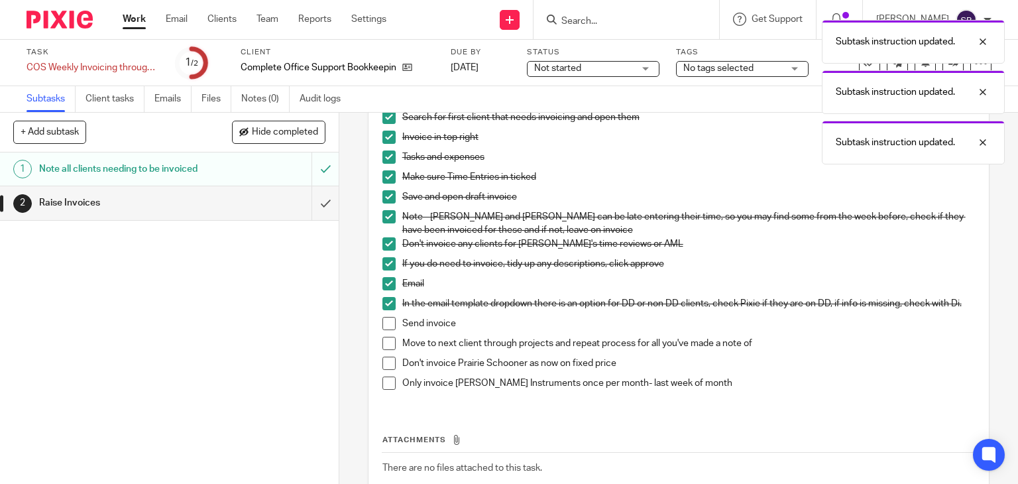
click at [387, 328] on span at bounding box center [389, 323] width 13 height 13
click at [387, 347] on span at bounding box center [389, 343] width 13 height 13
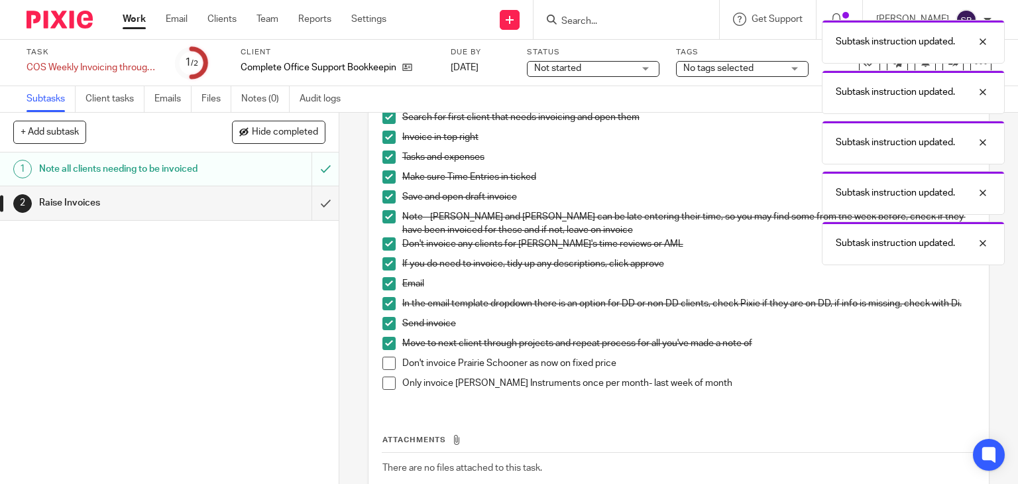
click at [385, 366] on span at bounding box center [389, 363] width 13 height 13
click at [383, 389] on span at bounding box center [389, 383] width 13 height 13
click at [305, 208] on input "submit" at bounding box center [169, 202] width 339 height 33
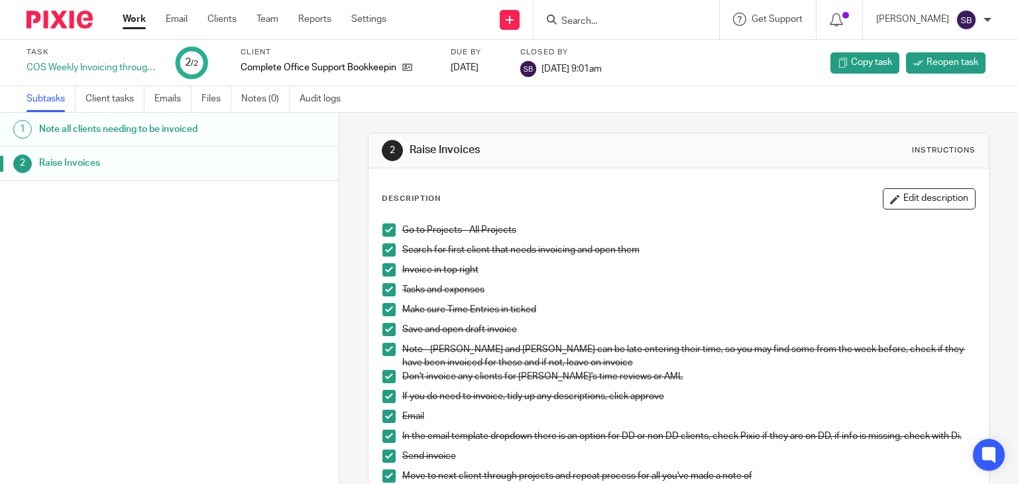
click at [618, 19] on input "Search" at bounding box center [619, 22] width 119 height 12
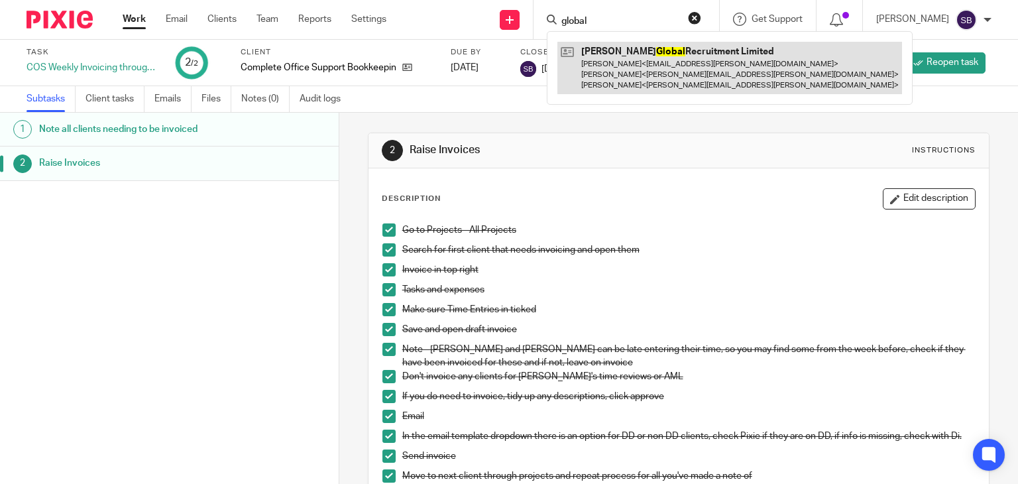
type input "global"
click at [634, 46] on link at bounding box center [730, 68] width 345 height 52
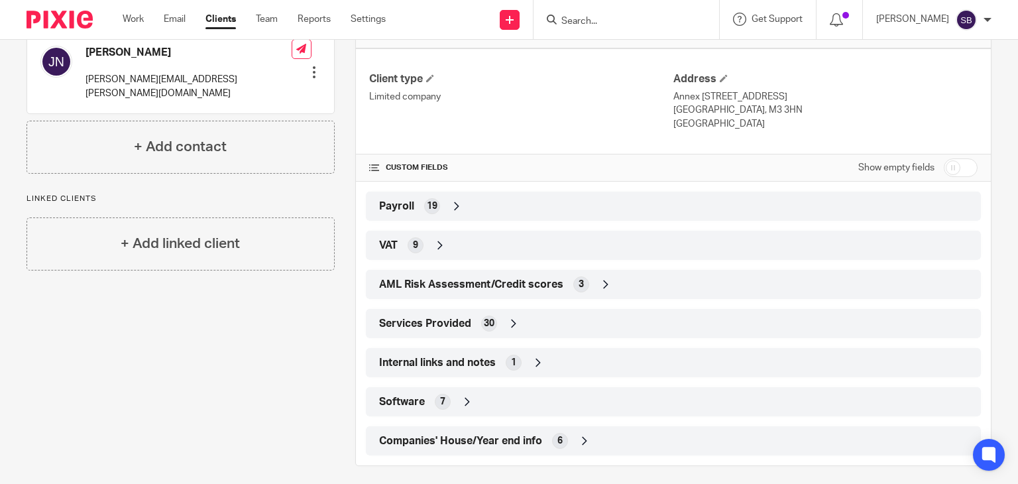
scroll to position [398, 0]
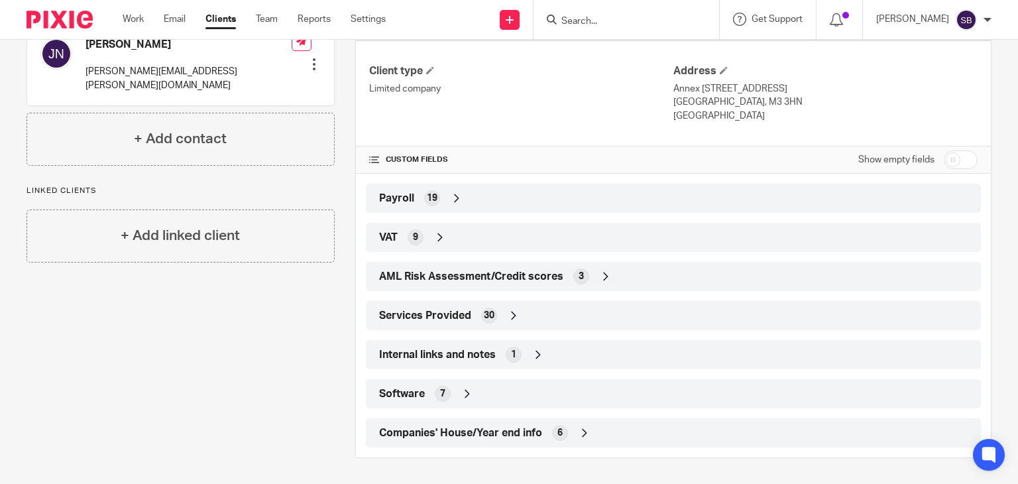
click at [506, 361] on div "Internal links and notes 1" at bounding box center [673, 354] width 595 height 23
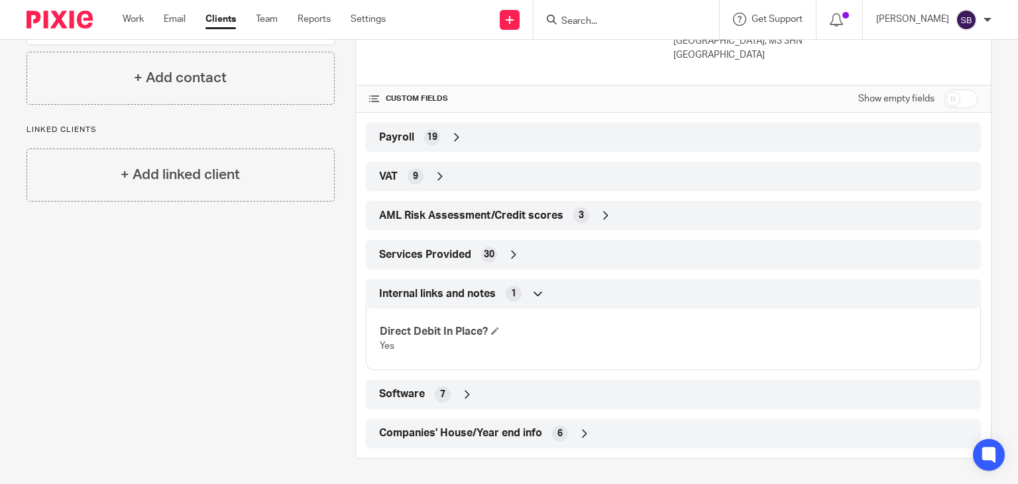
click at [536, 290] on icon at bounding box center [538, 293] width 13 height 13
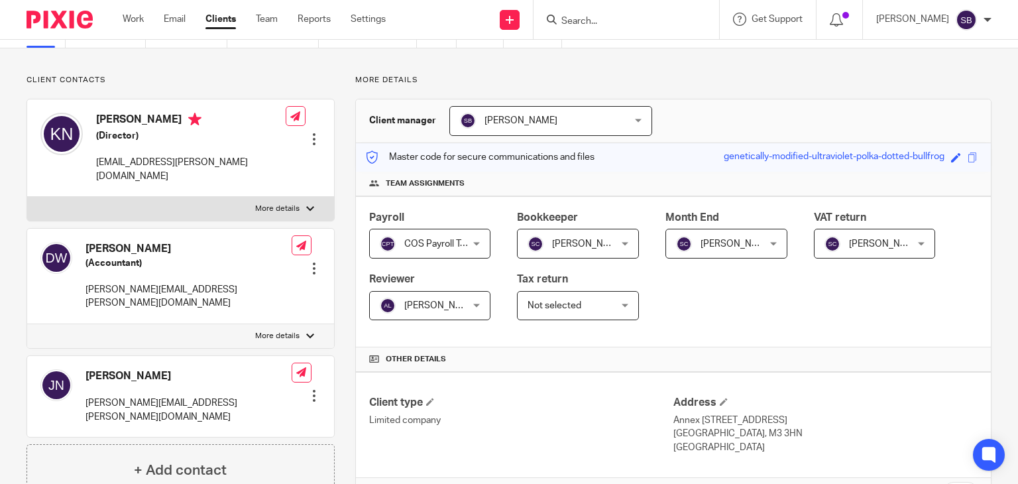
scroll to position [0, 0]
